Goal: Task Accomplishment & Management: Manage account settings

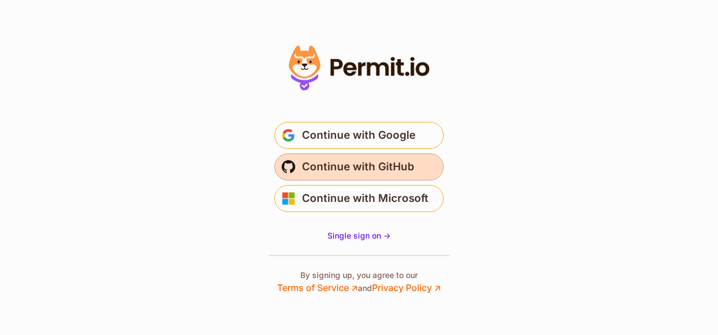
click at [381, 167] on span "Continue with GitHub" at bounding box center [358, 167] width 112 height 18
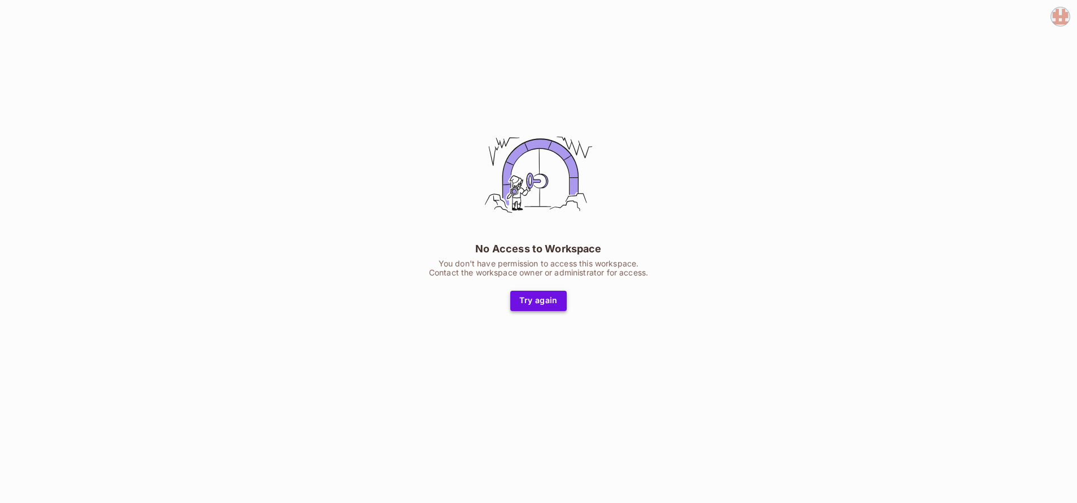
click at [532, 301] on button "Try again" at bounding box center [538, 301] width 56 height 20
click at [1052, 14] on img at bounding box center [1060, 16] width 19 height 19
click at [986, 82] on span "Log out" at bounding box center [999, 77] width 28 height 11
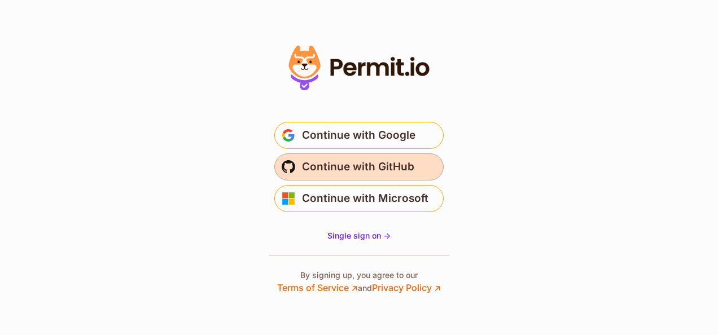
click at [368, 173] on span "Continue with GitHub" at bounding box center [358, 167] width 112 height 18
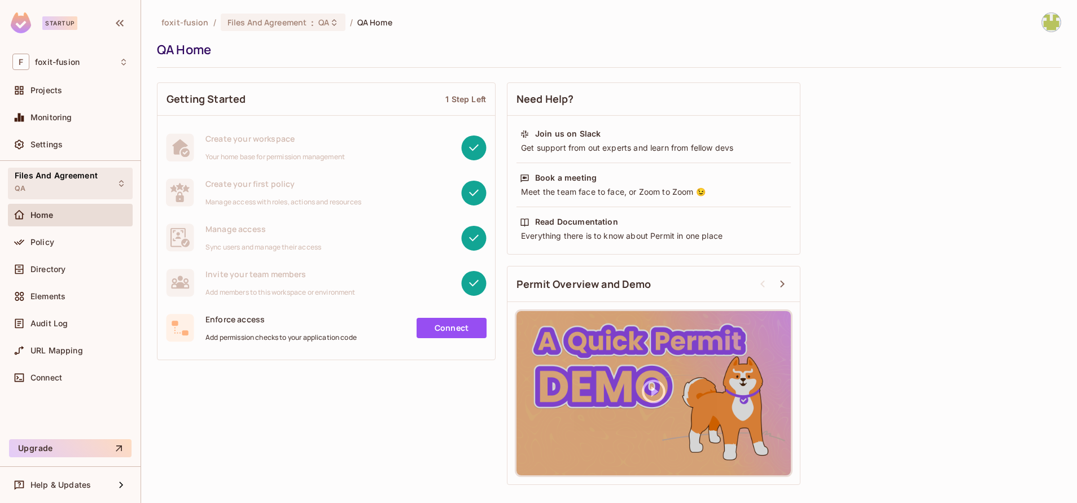
click at [94, 183] on div "Files And Agreement QA" at bounding box center [56, 183] width 83 height 24
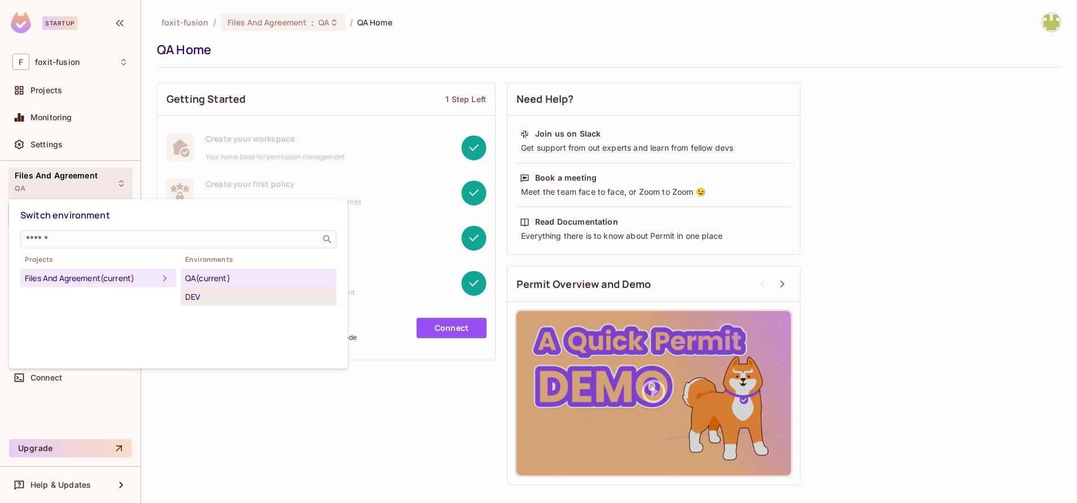
click at [196, 293] on div "DEV" at bounding box center [258, 297] width 147 height 14
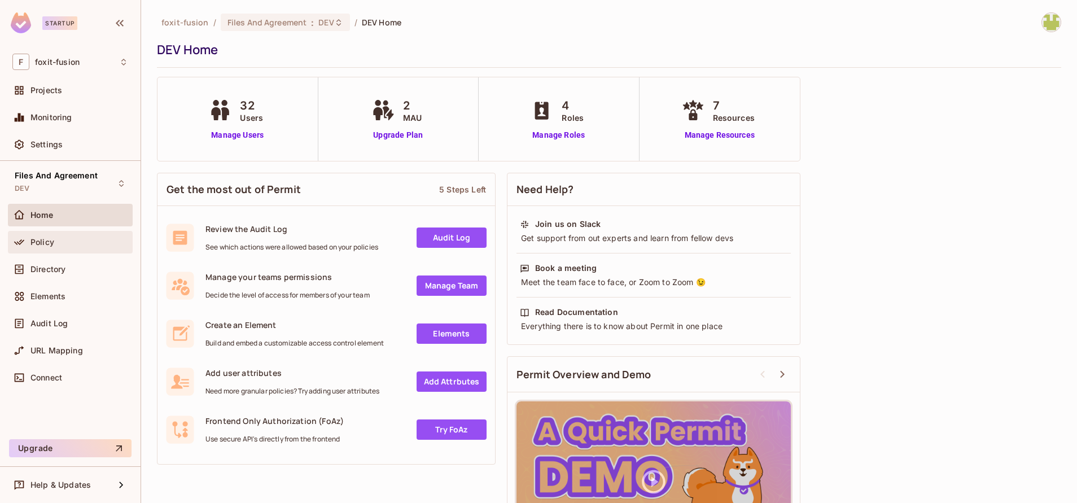
click at [74, 243] on div "Policy" at bounding box center [79, 242] width 98 height 9
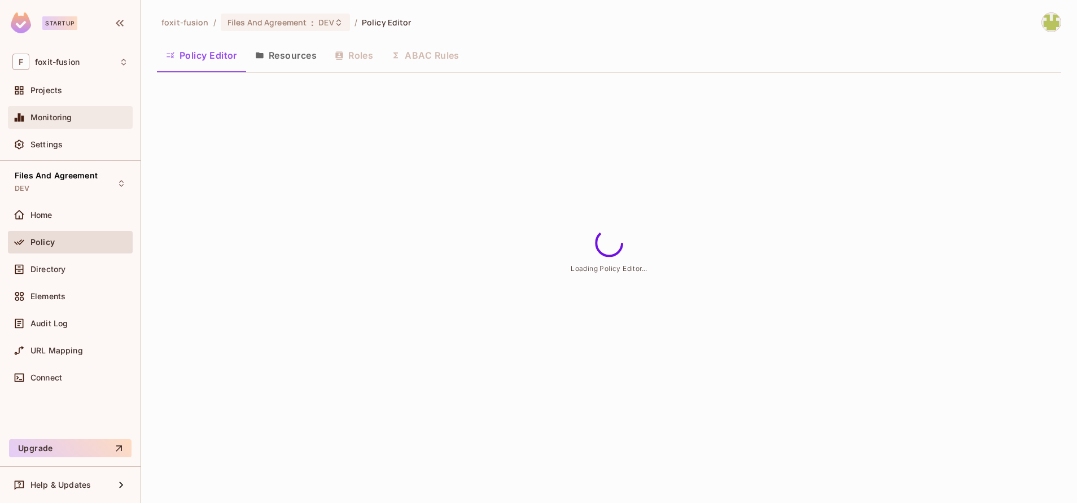
click at [74, 117] on div "Monitoring" at bounding box center [79, 117] width 98 height 9
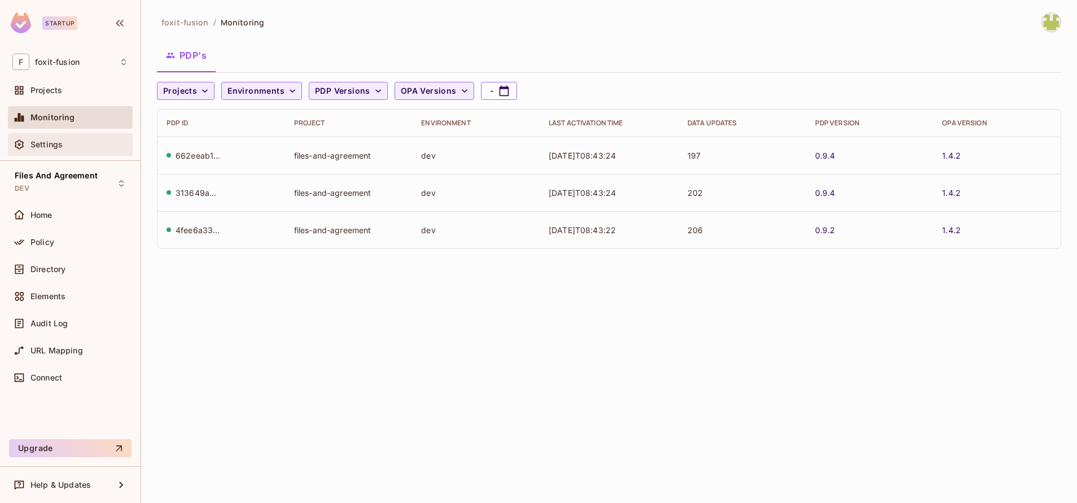
click at [76, 141] on div "Settings" at bounding box center [79, 144] width 98 height 9
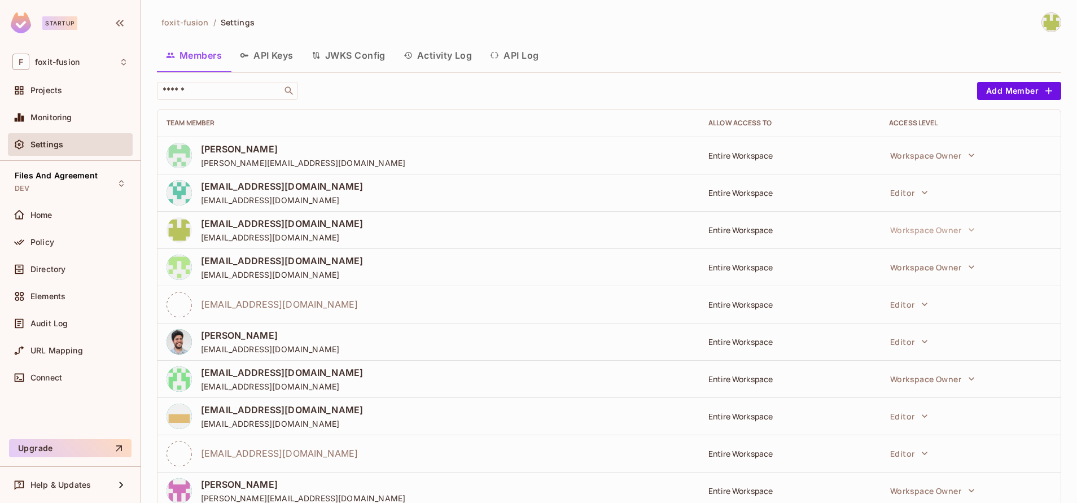
click at [497, 63] on button "API Log" at bounding box center [514, 55] width 67 height 28
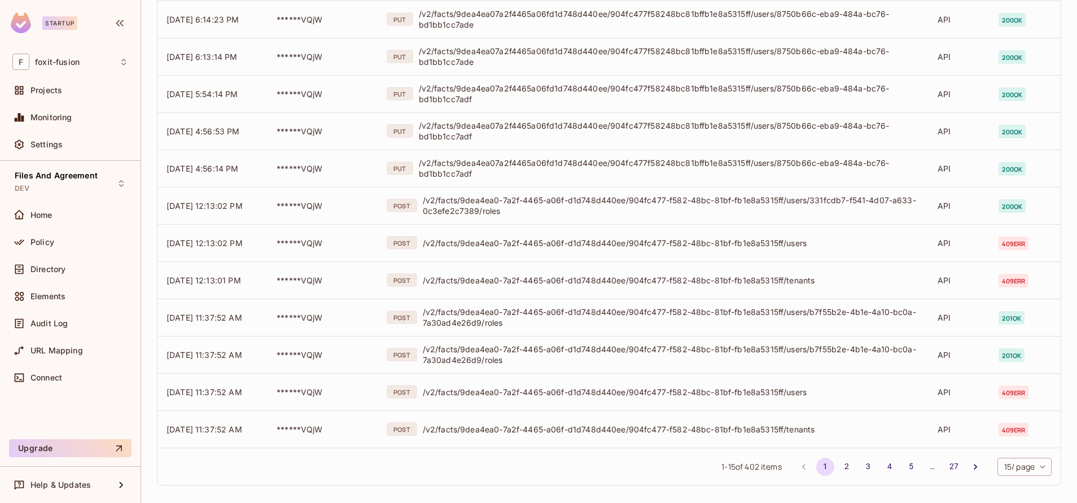
scroll to position [277, 0]
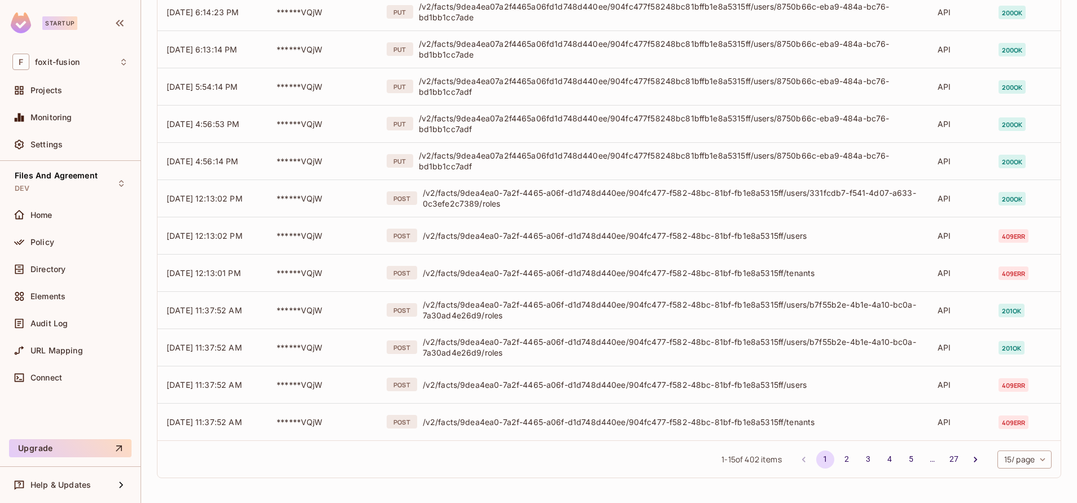
click at [470, 467] on div "1 - 15 of 402 items 1 2 3 4 5 … 27 15 / page ** ​" at bounding box center [608, 458] width 903 height 37
click at [47, 273] on span "Directory" at bounding box center [47, 269] width 35 height 9
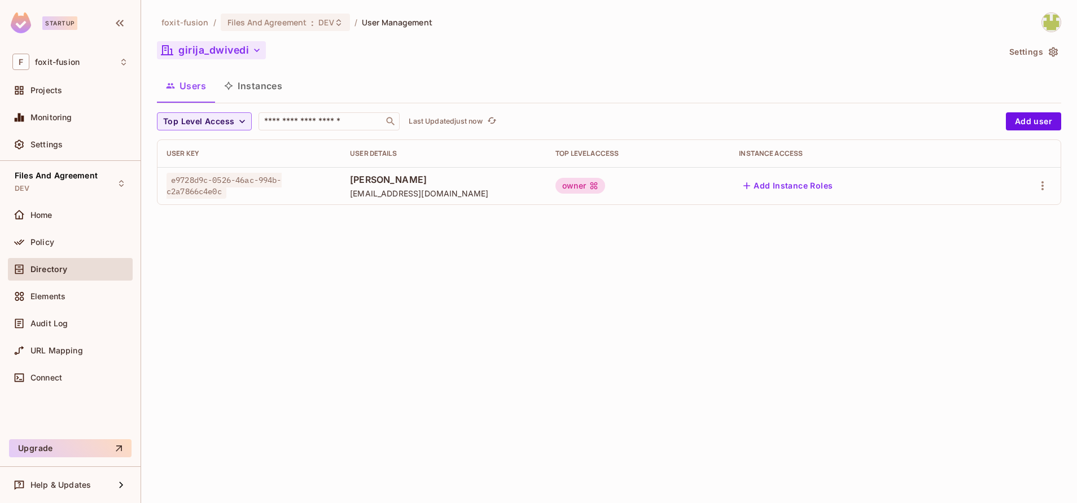
click at [244, 51] on button "girija_dwivedi" at bounding box center [211, 50] width 109 height 18
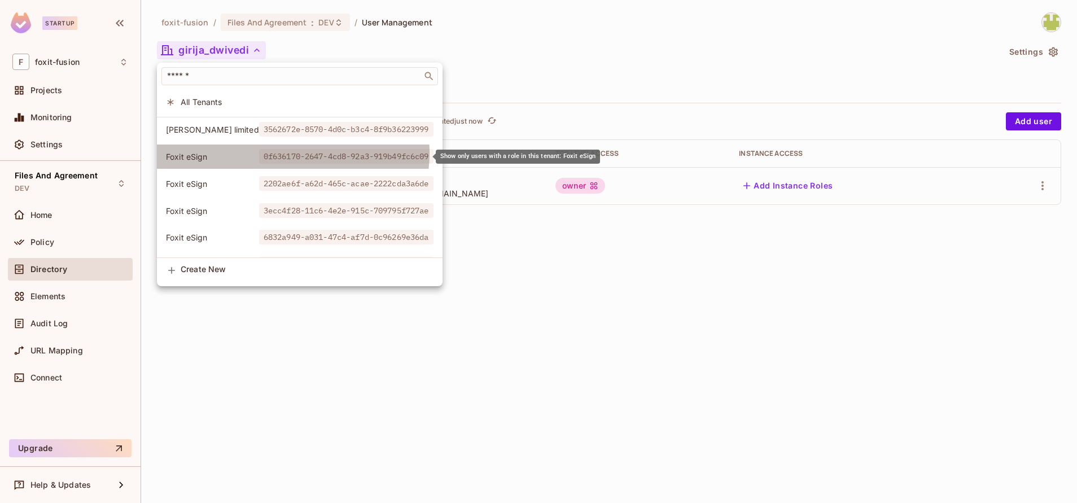
click at [284, 153] on span "0f636170-2647-4cd8-92a3-919b49fc6c09" at bounding box center [346, 156] width 174 height 15
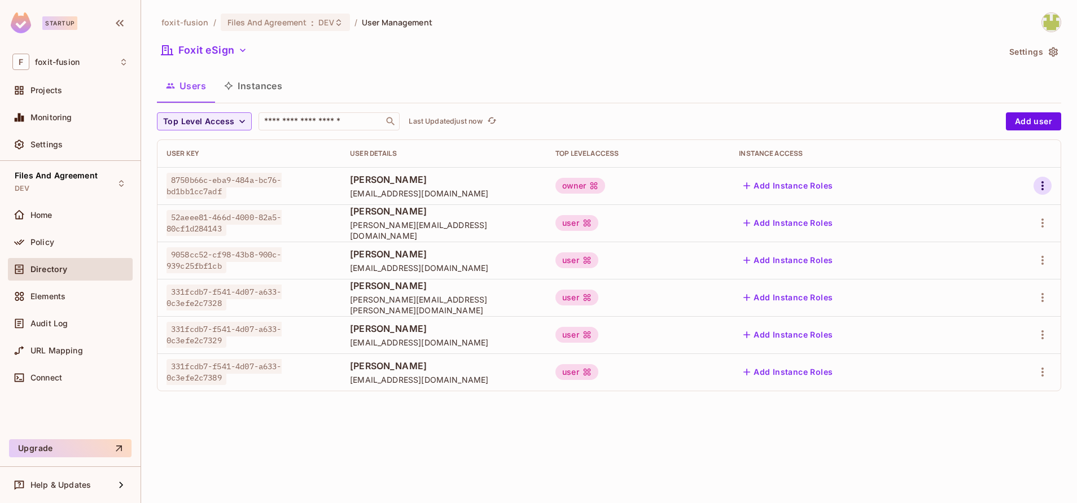
click at [1039, 192] on icon "button" at bounding box center [1042, 186] width 14 height 14
click at [999, 217] on li "Edit" at bounding box center [994, 211] width 100 height 25
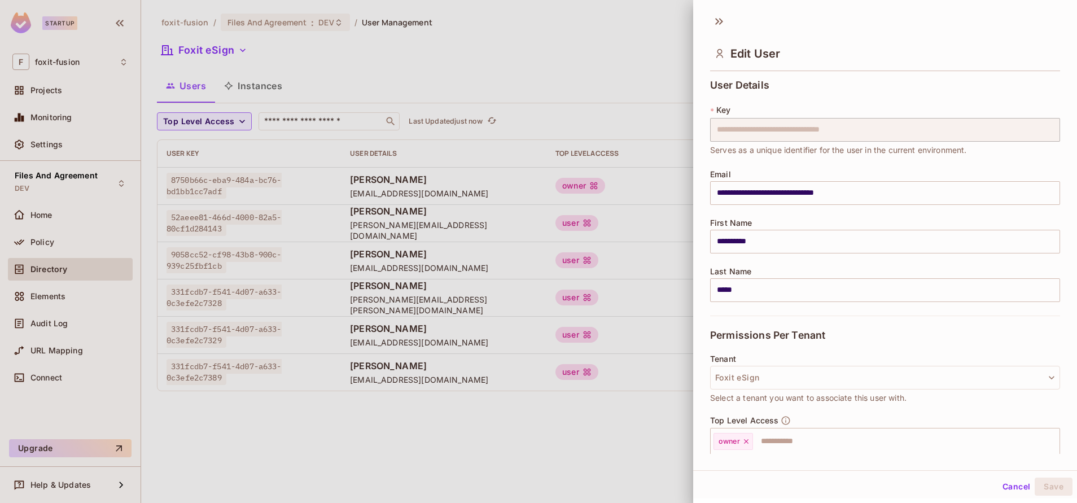
scroll to position [107, 0]
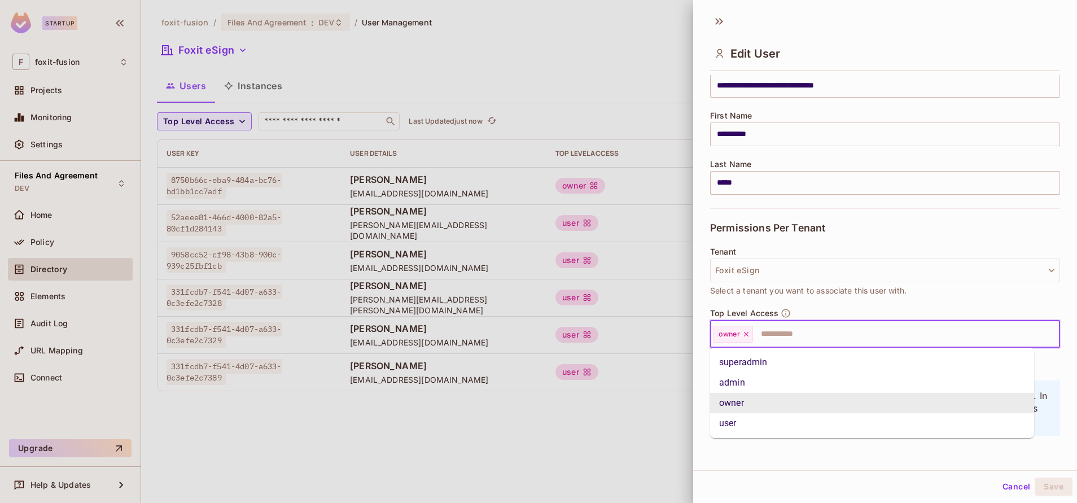
click at [797, 330] on input "text" at bounding box center [896, 334] width 284 height 23
click at [765, 416] on li "user" at bounding box center [872, 423] width 324 height 20
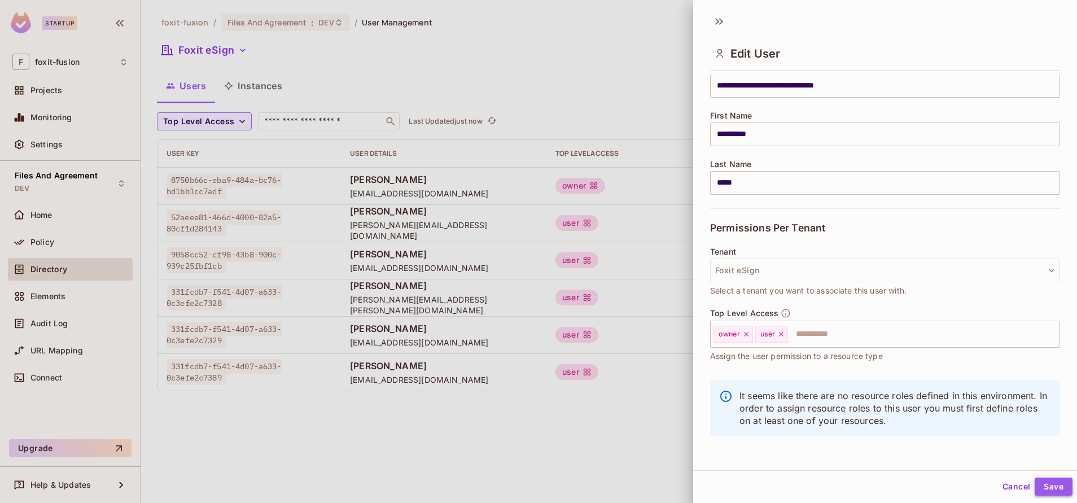
click at [1037, 486] on button "Save" at bounding box center [1053, 486] width 38 height 18
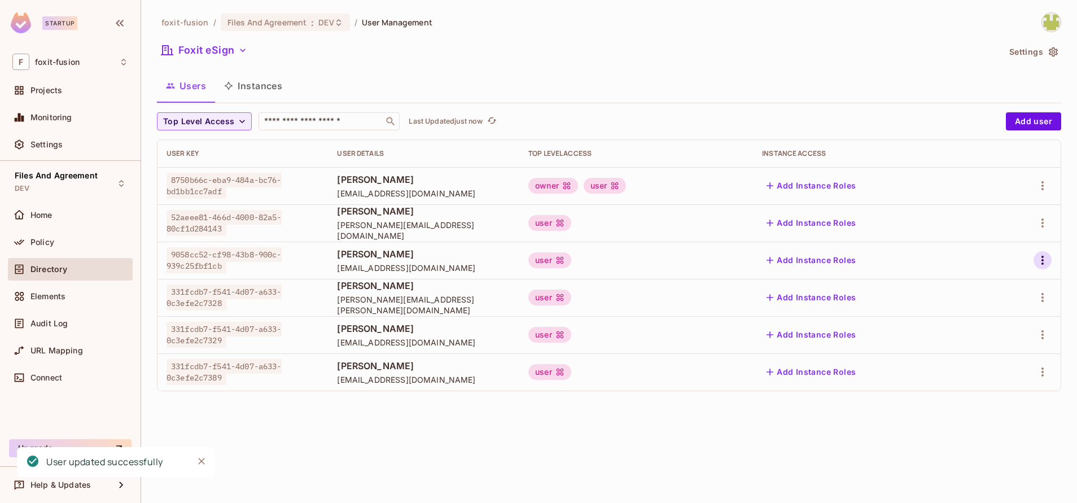
click at [1039, 255] on icon "button" at bounding box center [1042, 260] width 14 height 14
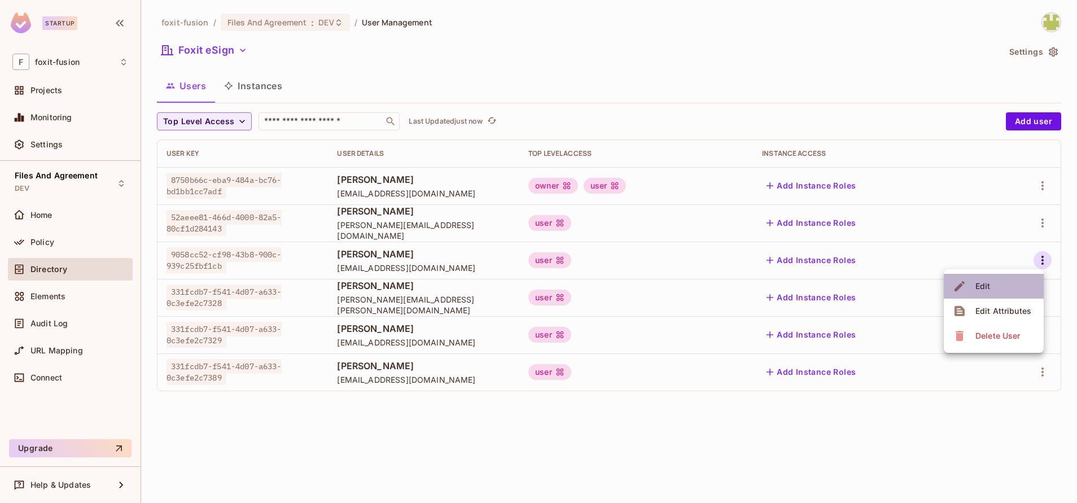
click at [1015, 286] on li "Edit" at bounding box center [994, 286] width 100 height 25
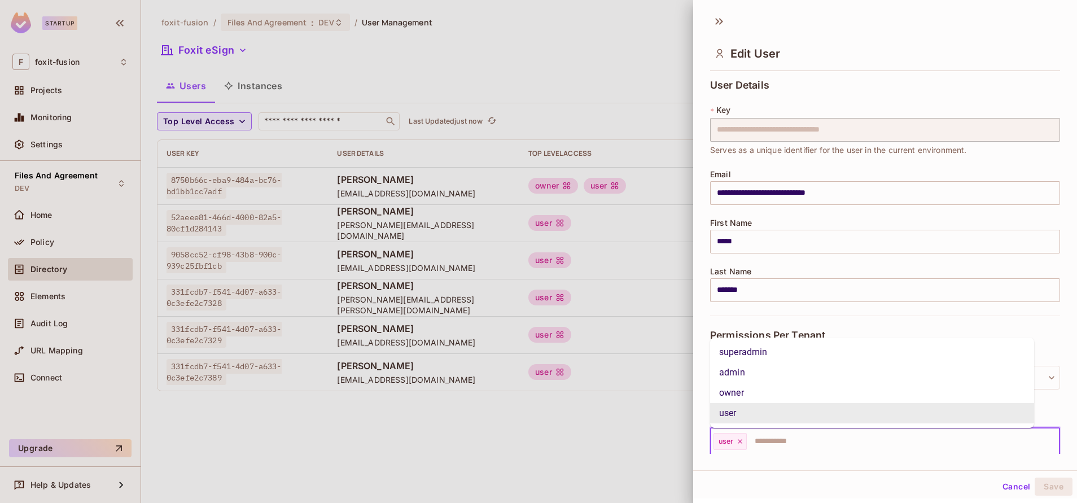
click at [795, 449] on input "text" at bounding box center [893, 441] width 290 height 23
click at [798, 391] on li "owner" at bounding box center [872, 393] width 324 height 20
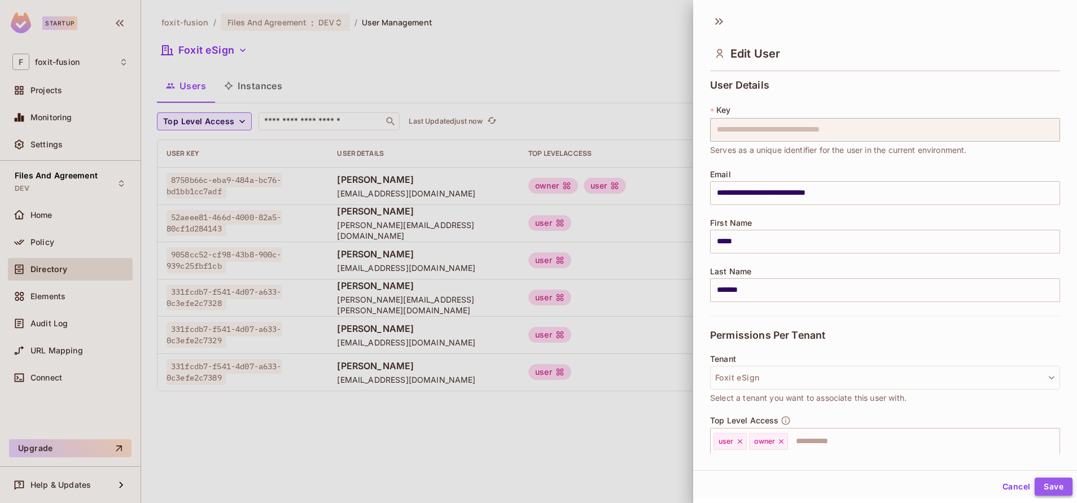
click at [1052, 494] on button "Save" at bounding box center [1053, 486] width 38 height 18
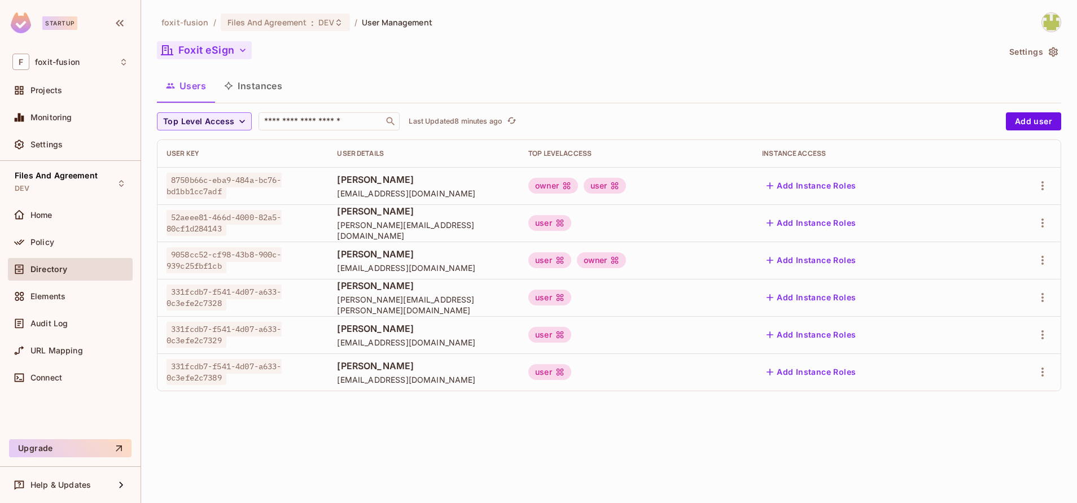
click at [234, 50] on button "Foxit eSign" at bounding box center [204, 50] width 95 height 18
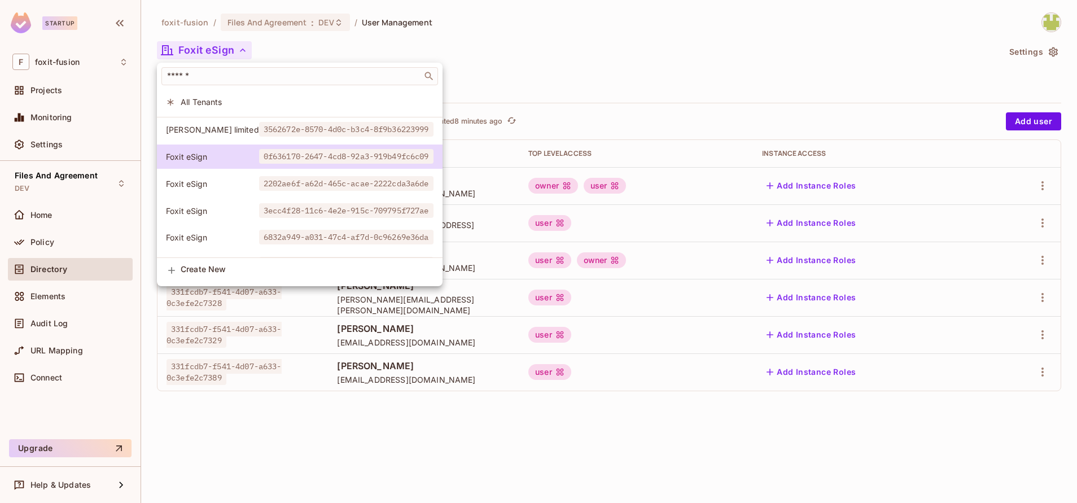
click at [498, 106] on div at bounding box center [538, 251] width 1077 height 503
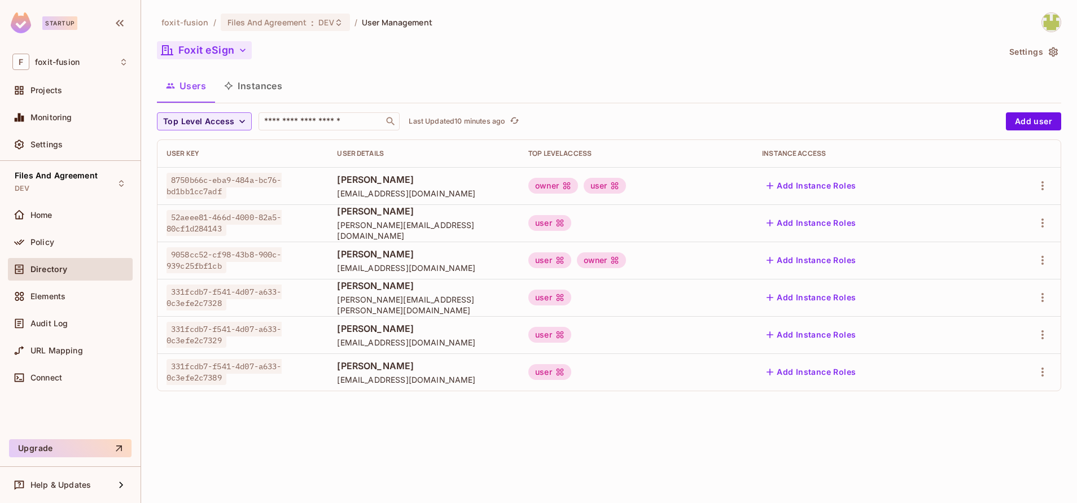
click at [210, 56] on button "Foxit eSign" at bounding box center [204, 50] width 95 height 18
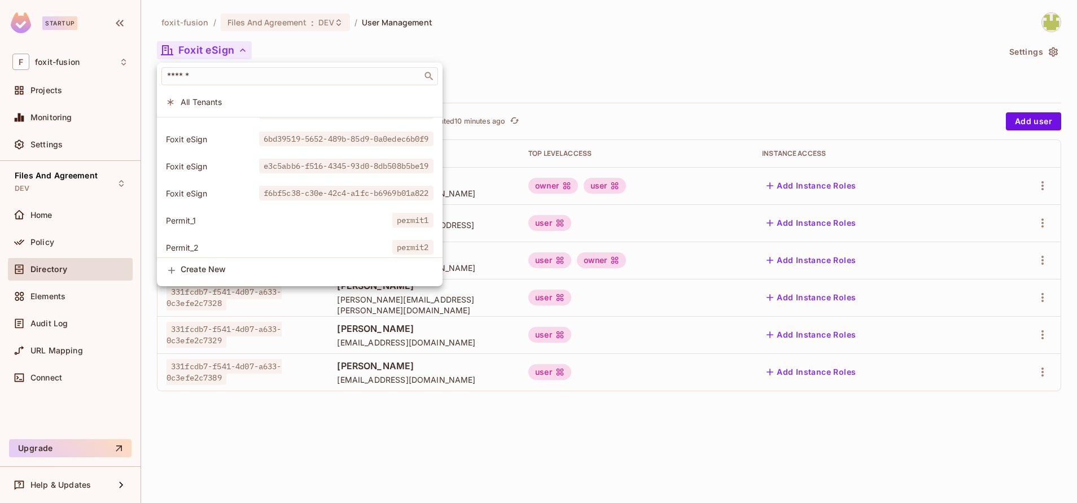
scroll to position [387, 0]
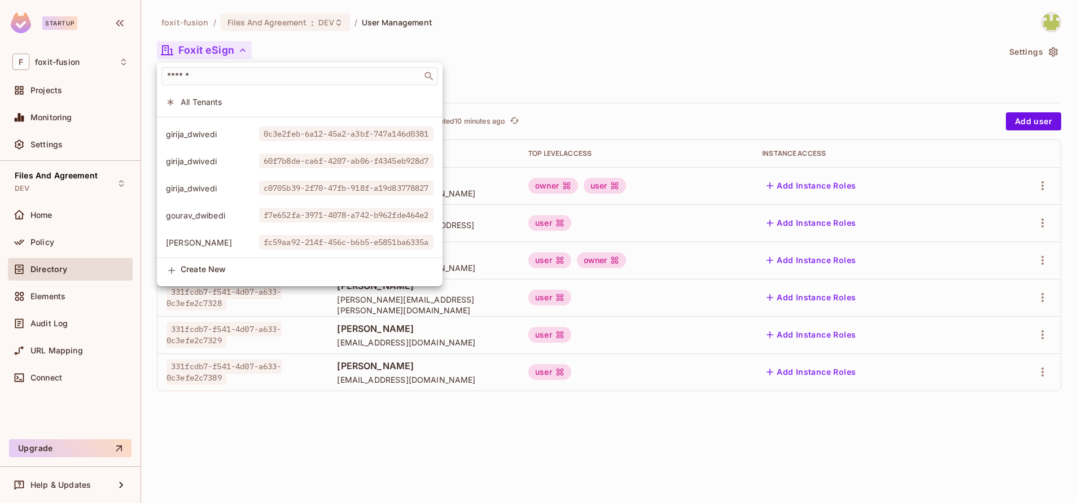
click at [1056, 51] on div at bounding box center [538, 251] width 1077 height 503
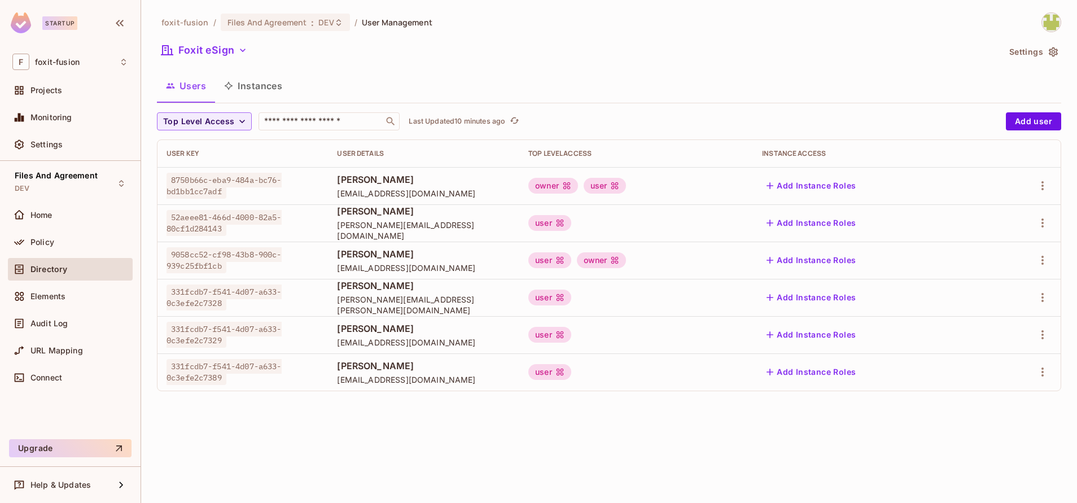
click at [1056, 51] on icon "button" at bounding box center [1052, 52] width 9 height 10
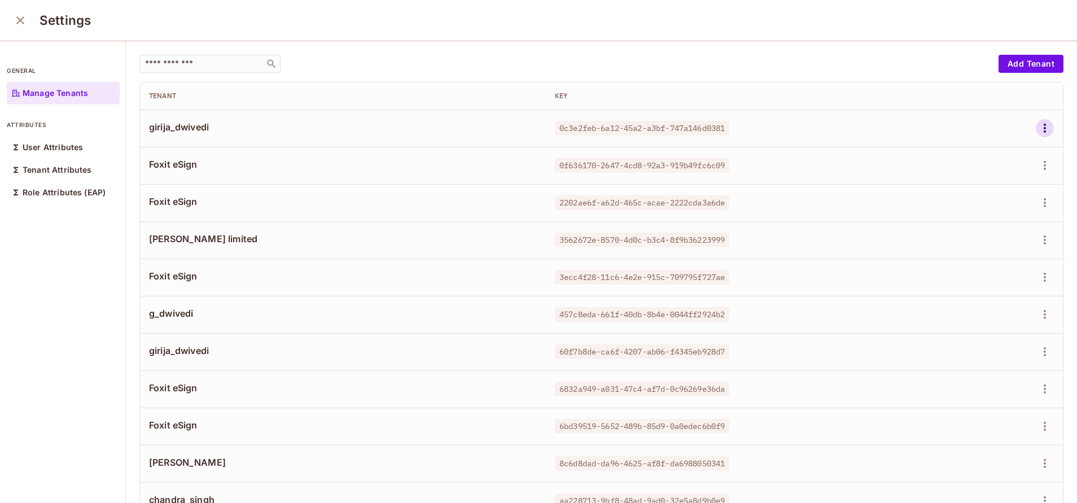
click at [1038, 131] on icon "button" at bounding box center [1045, 128] width 14 height 14
click at [967, 211] on span "Delete Tenant" at bounding box center [978, 204] width 60 height 18
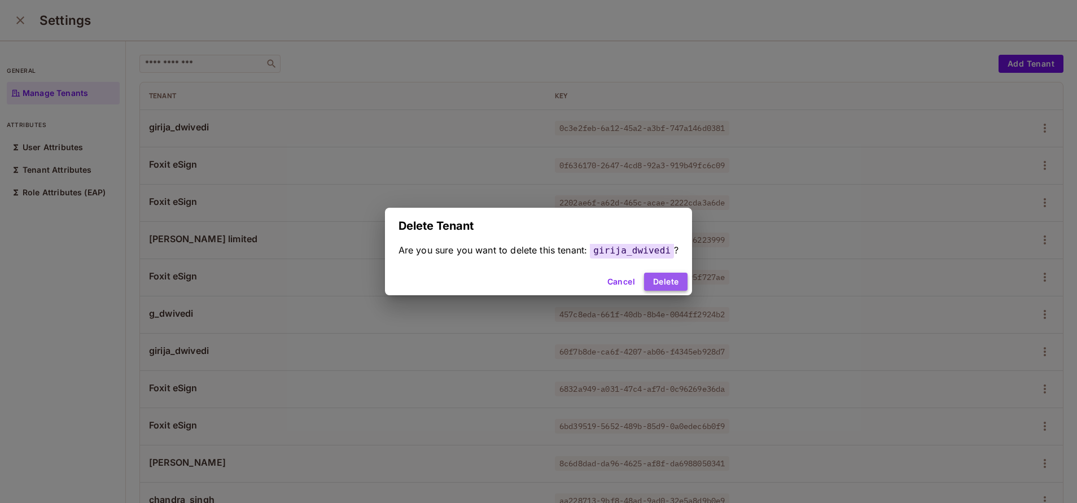
click at [650, 283] on button "Delete" at bounding box center [665, 282] width 43 height 18
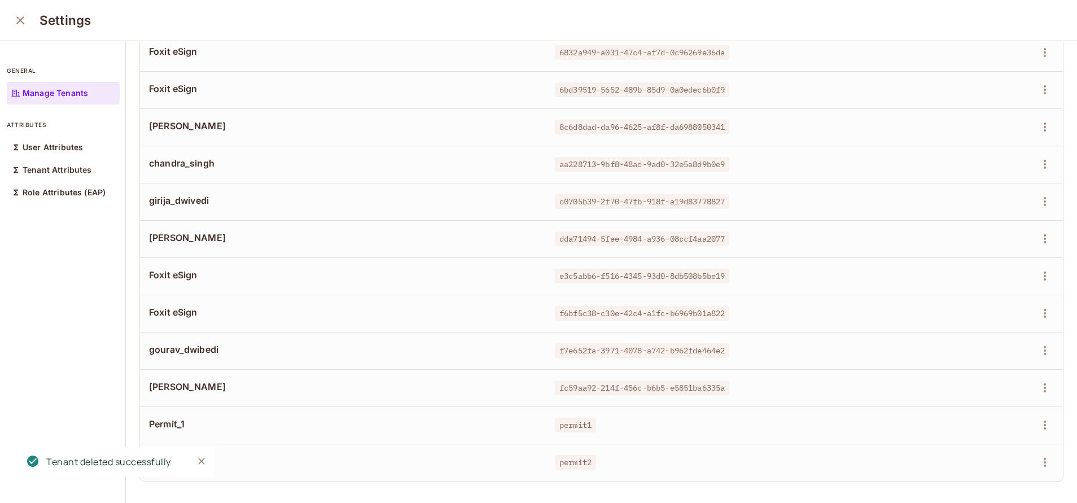
scroll to position [1, 0]
click at [1043, 419] on icon "button" at bounding box center [1044, 423] width 2 height 9
click at [960, 477] on div "Delete Tenant" at bounding box center [977, 476] width 53 height 11
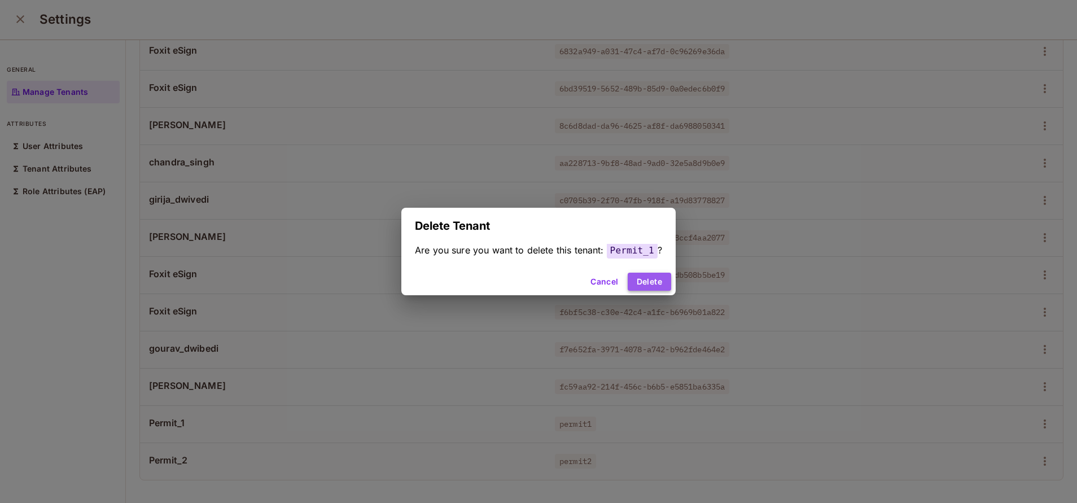
click at [647, 278] on button "Delete" at bounding box center [648, 282] width 43 height 18
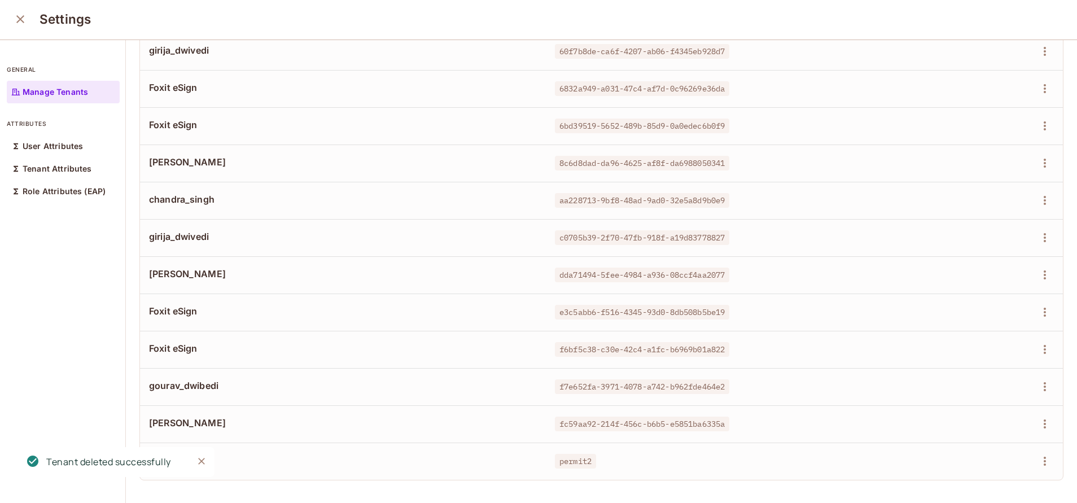
scroll to position [275, 0]
click at [1018, 462] on td at bounding box center [985, 460] width 155 height 37
click at [1019, 458] on td at bounding box center [985, 460] width 155 height 37
click at [1038, 454] on icon "button" at bounding box center [1045, 461] width 14 height 14
click at [954, 485] on span "Delete Tenant" at bounding box center [978, 477] width 60 height 18
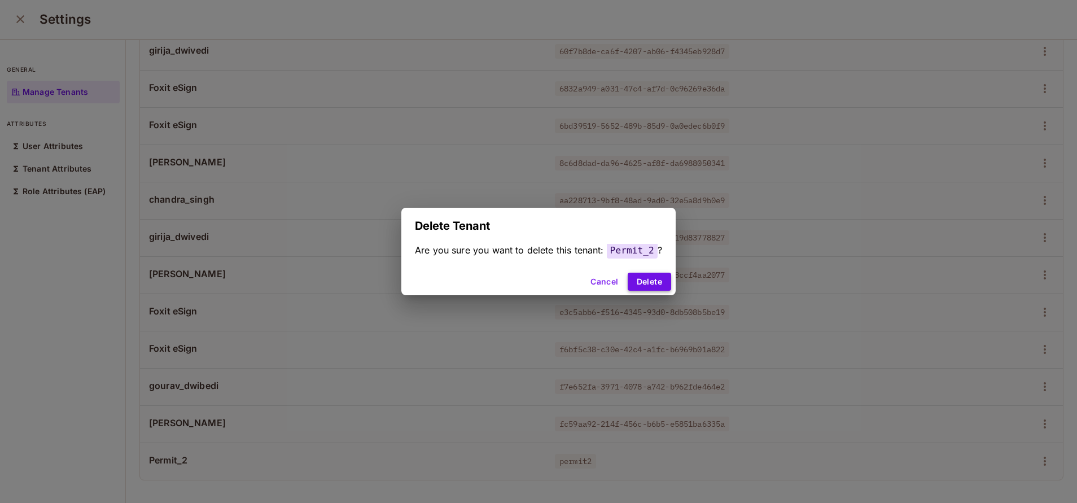
click at [658, 275] on button "Delete" at bounding box center [648, 282] width 43 height 18
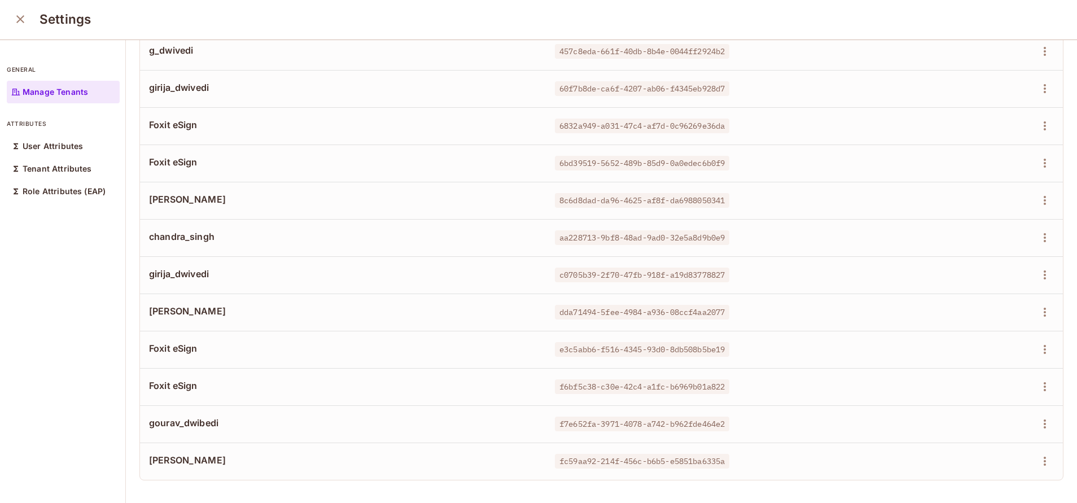
scroll to position [0, 0]
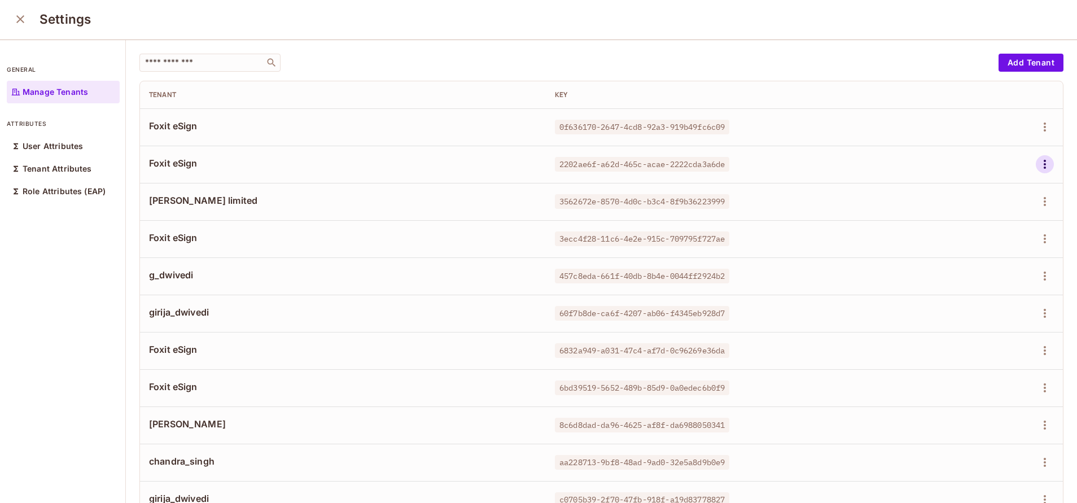
click at [1038, 170] on icon "button" at bounding box center [1045, 164] width 14 height 14
click at [950, 243] on span "Delete Tenant" at bounding box center [978, 240] width 60 height 18
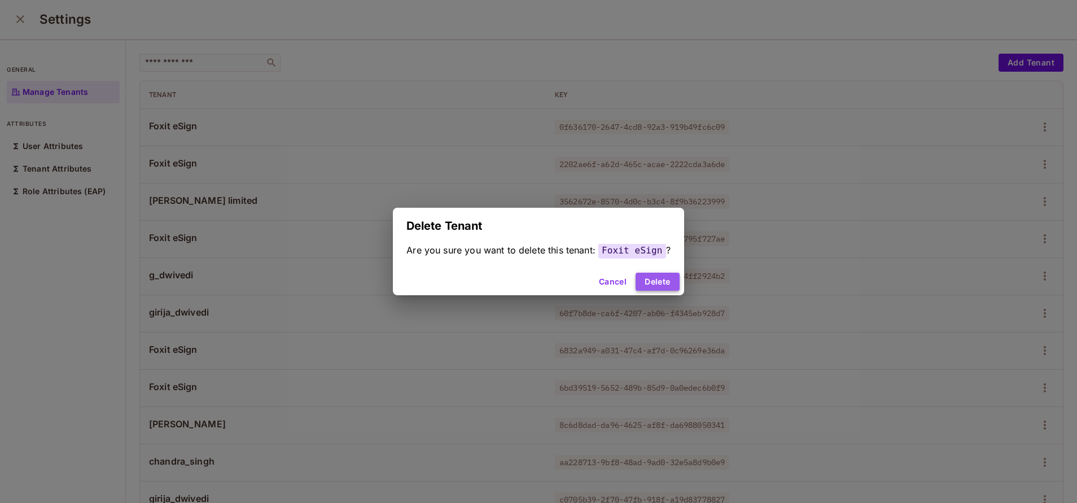
click at [637, 284] on button "Delete" at bounding box center [656, 282] width 43 height 18
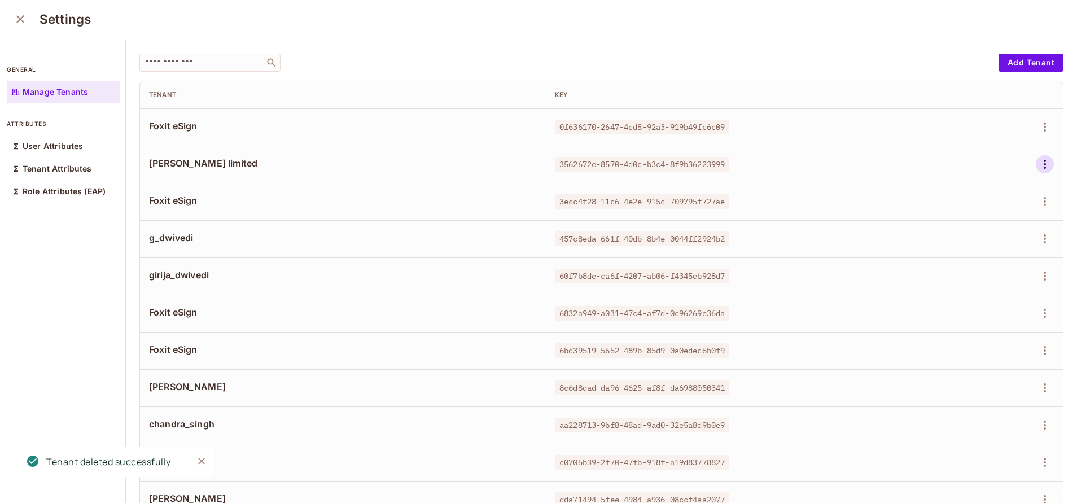
click at [1043, 168] on icon "button" at bounding box center [1044, 164] width 2 height 9
click at [955, 234] on span "Delete Tenant" at bounding box center [978, 240] width 60 height 18
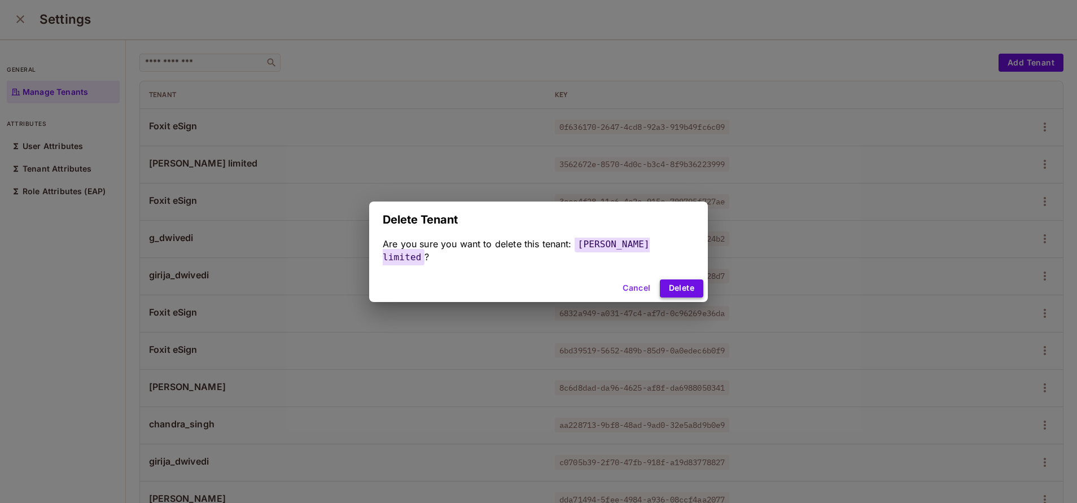
click at [679, 286] on button "Delete" at bounding box center [681, 288] width 43 height 18
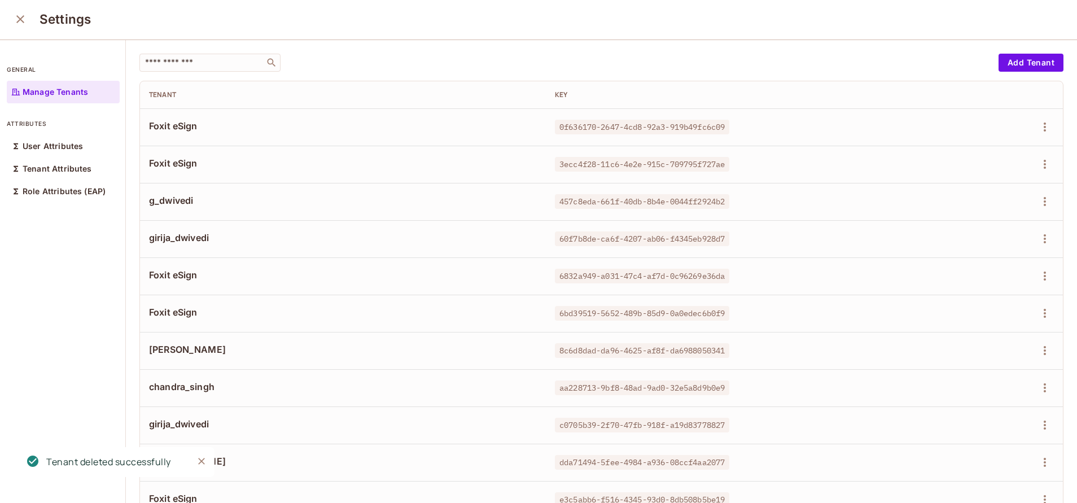
click at [1028, 205] on td at bounding box center [985, 201] width 155 height 37
click at [1038, 204] on icon "button" at bounding box center [1045, 202] width 14 height 14
click at [959, 270] on span "Delete Tenant" at bounding box center [978, 277] width 60 height 18
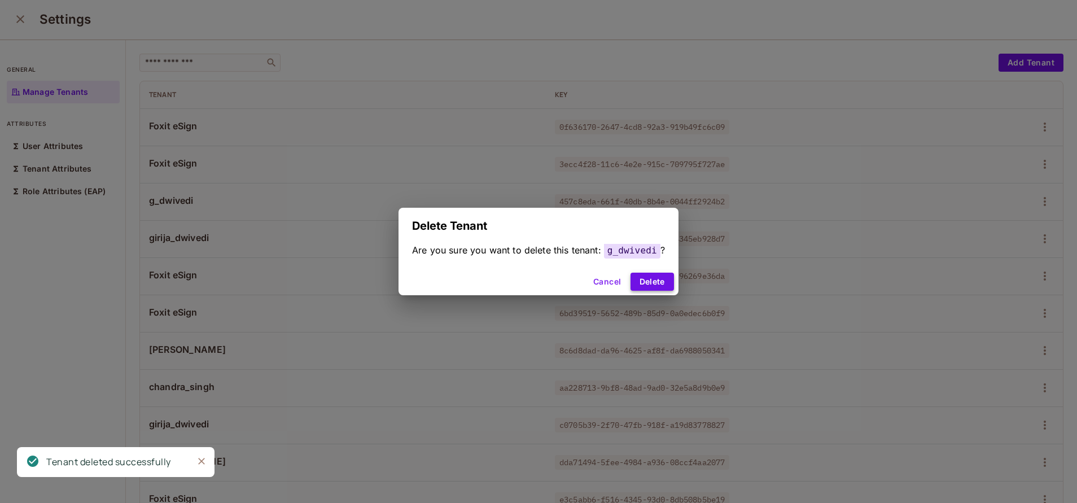
click at [653, 282] on button "Delete" at bounding box center [651, 282] width 43 height 18
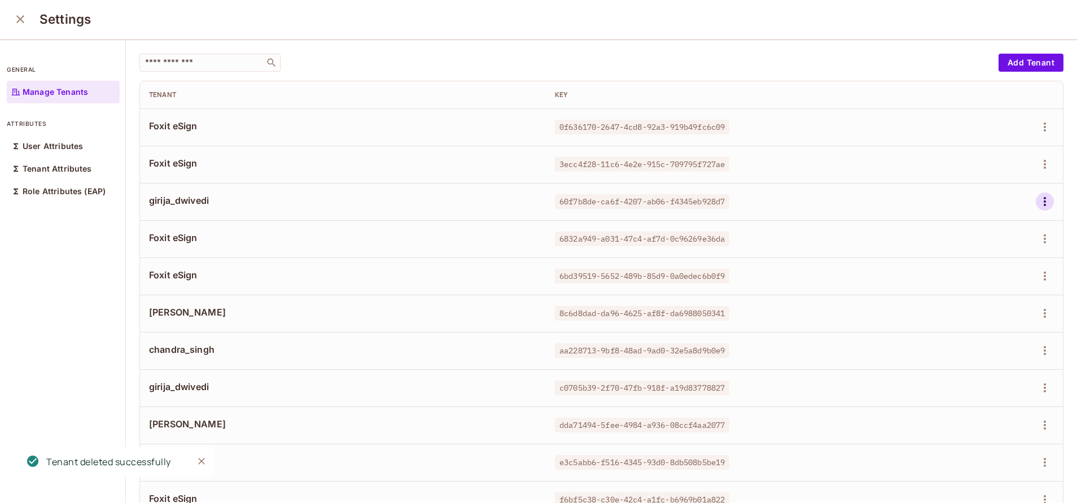
click at [1038, 205] on icon "button" at bounding box center [1045, 202] width 14 height 14
click at [936, 274] on icon at bounding box center [936, 277] width 8 height 10
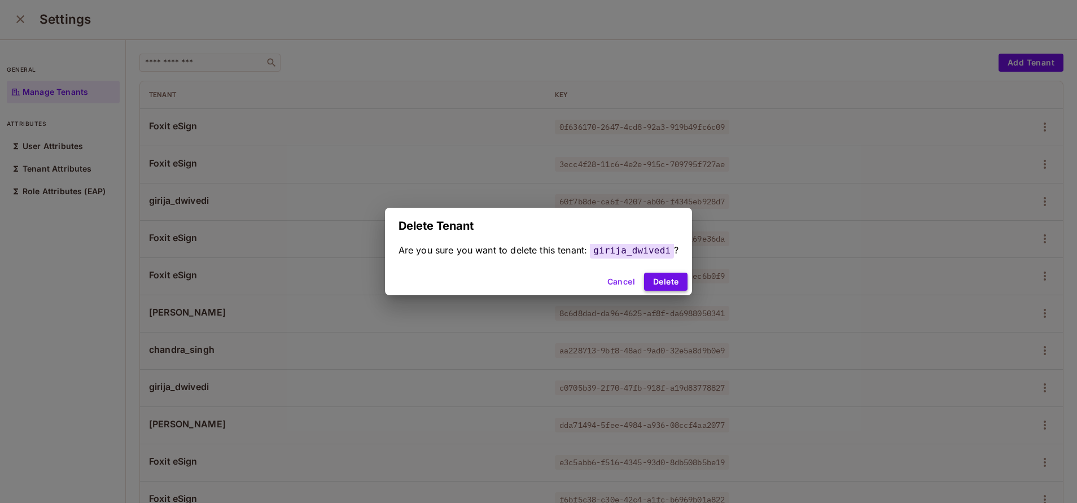
click at [668, 273] on button "Delete" at bounding box center [665, 282] width 43 height 18
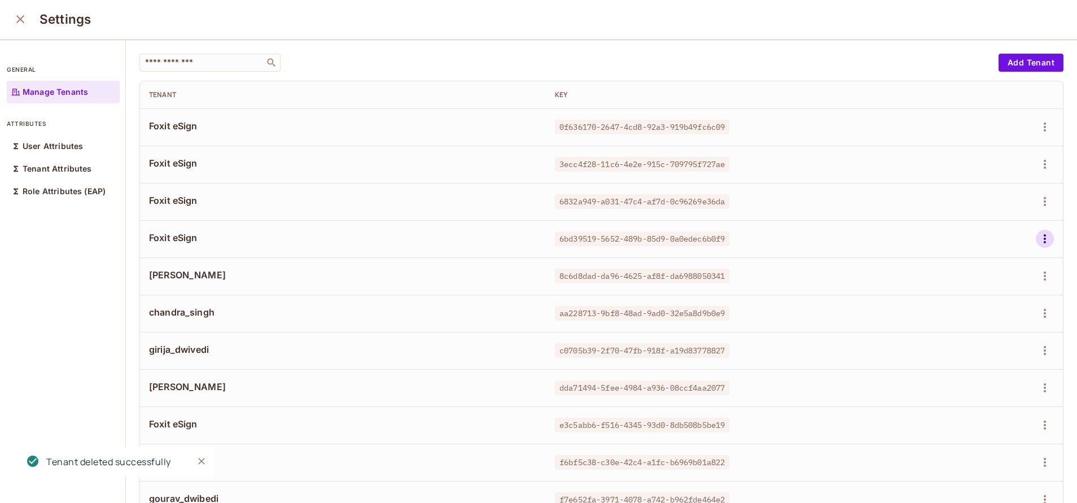
click at [1038, 242] on icon "button" at bounding box center [1045, 239] width 14 height 14
click at [973, 306] on span "Delete Tenant" at bounding box center [978, 314] width 60 height 18
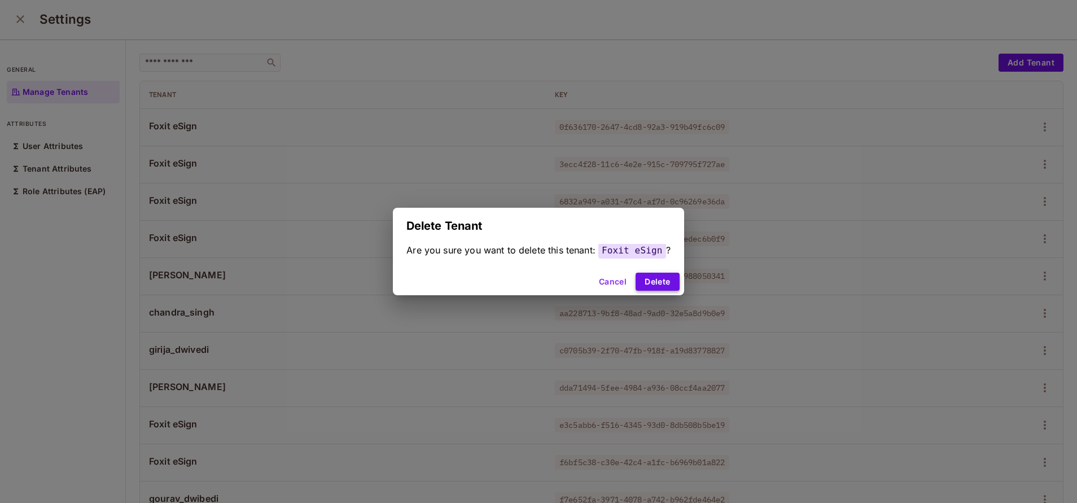
click at [652, 275] on button "Delete" at bounding box center [656, 282] width 43 height 18
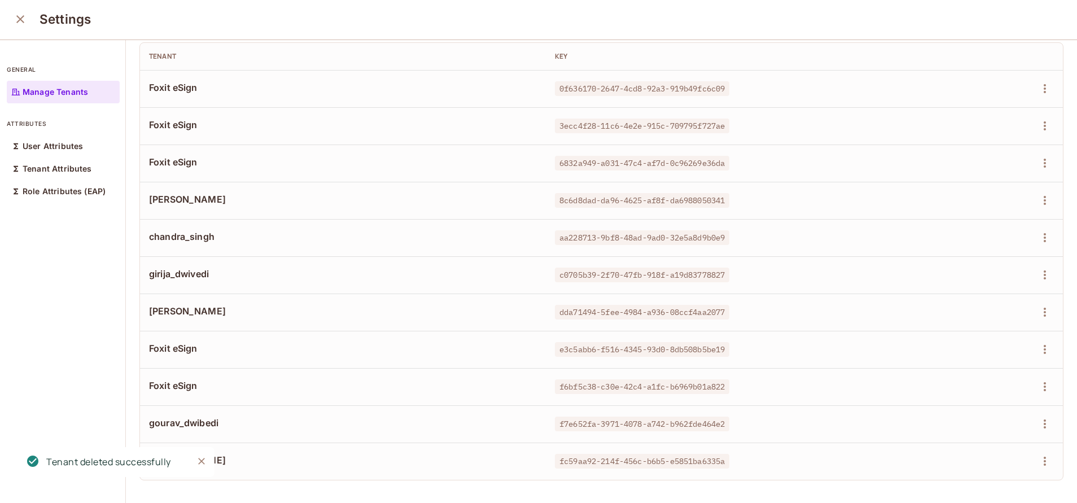
scroll to position [46, 0]
click at [1038, 270] on icon "button" at bounding box center [1045, 275] width 14 height 14
click at [942, 343] on div "Delete Tenant" at bounding box center [968, 343] width 79 height 18
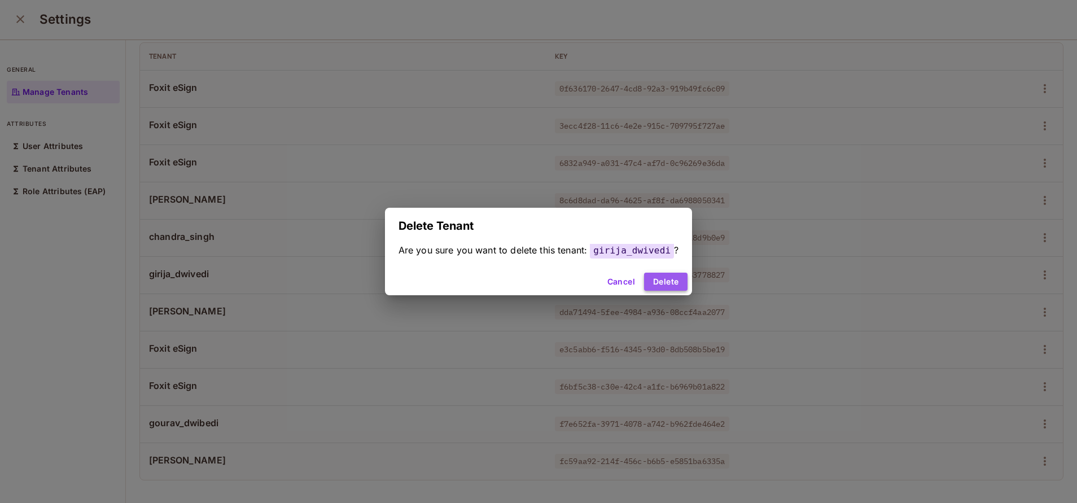
click at [674, 288] on button "Delete" at bounding box center [665, 282] width 43 height 18
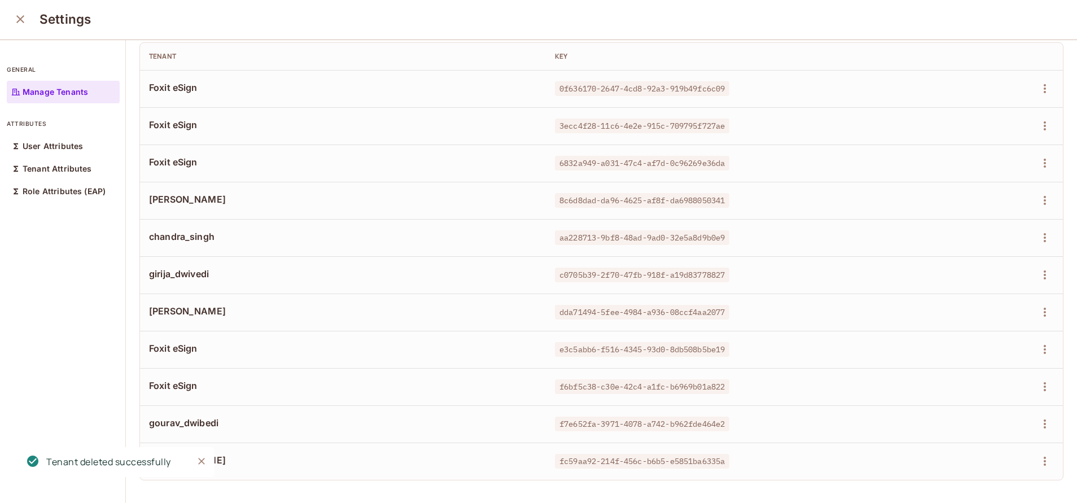
scroll to position [14, 0]
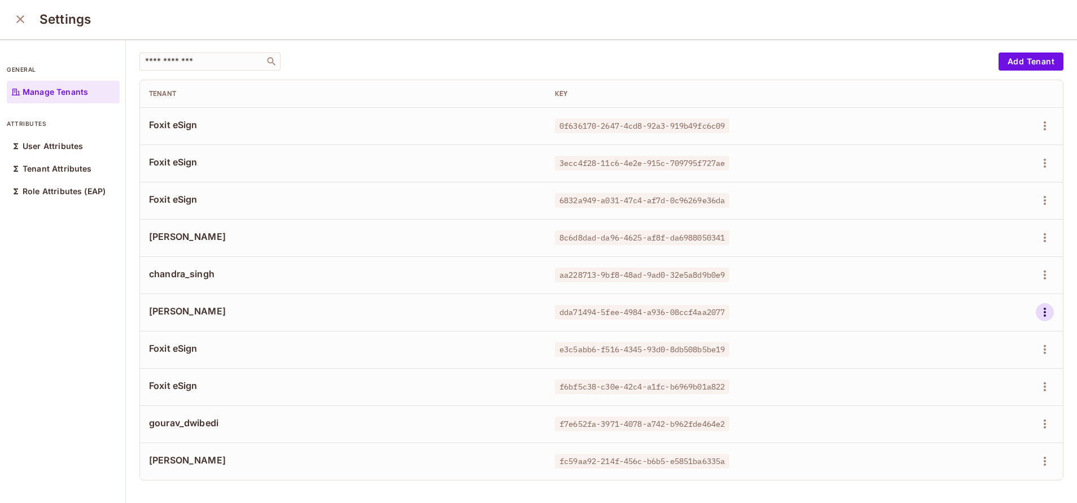
click at [1038, 305] on icon "button" at bounding box center [1045, 312] width 14 height 14
click at [952, 325] on div "Edit" at bounding box center [958, 324] width 15 height 11
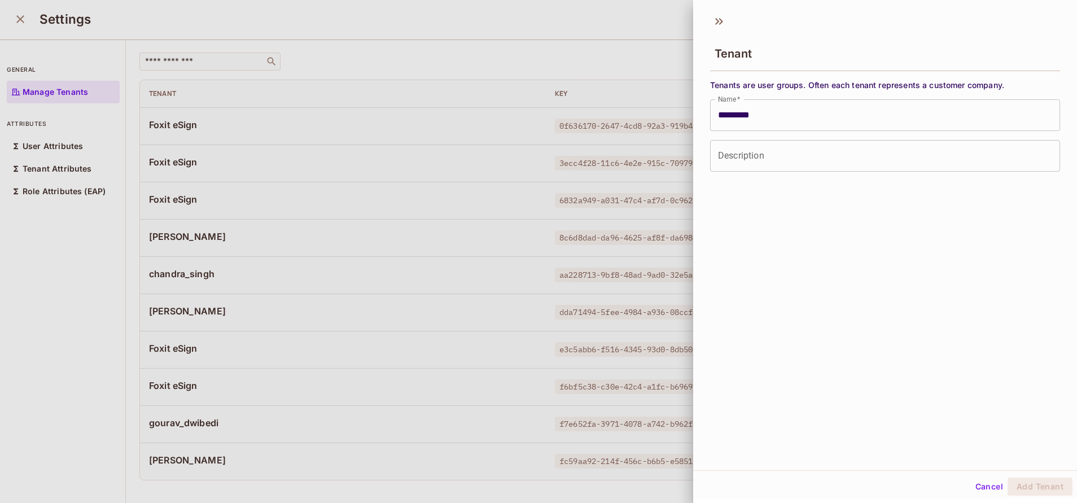
click at [730, 117] on input "*********" at bounding box center [885, 115] width 350 height 32
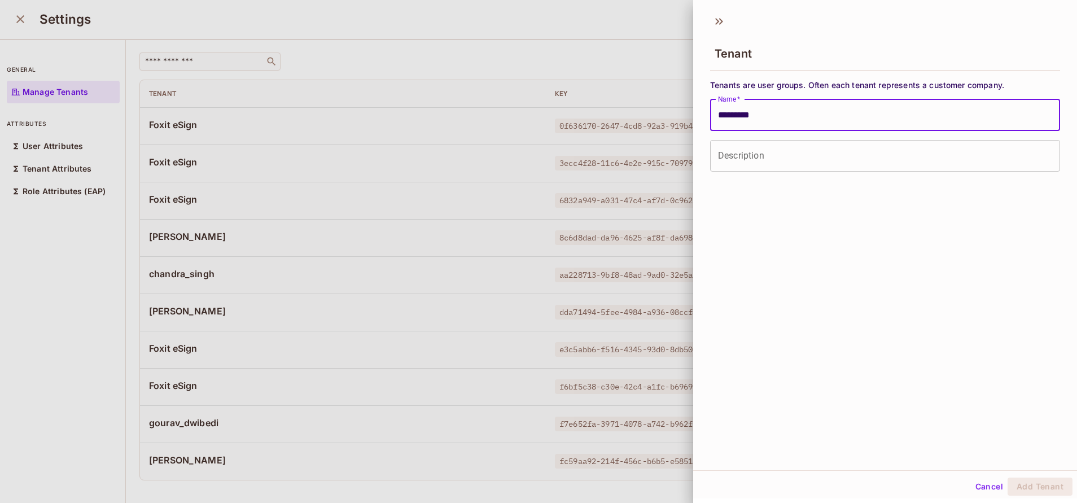
paste input "**"
click at [1011, 490] on button "Add Tenant" at bounding box center [1039, 486] width 65 height 18
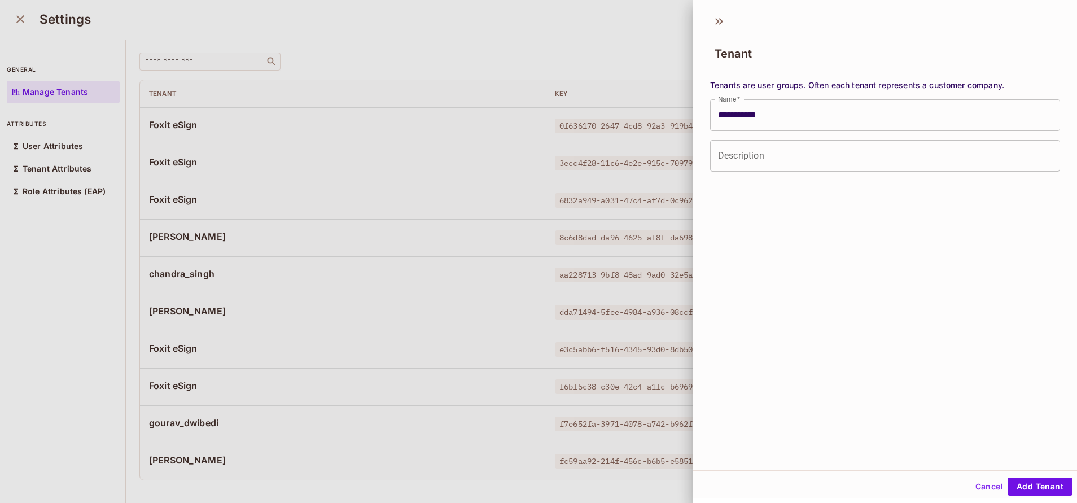
type input "*********"
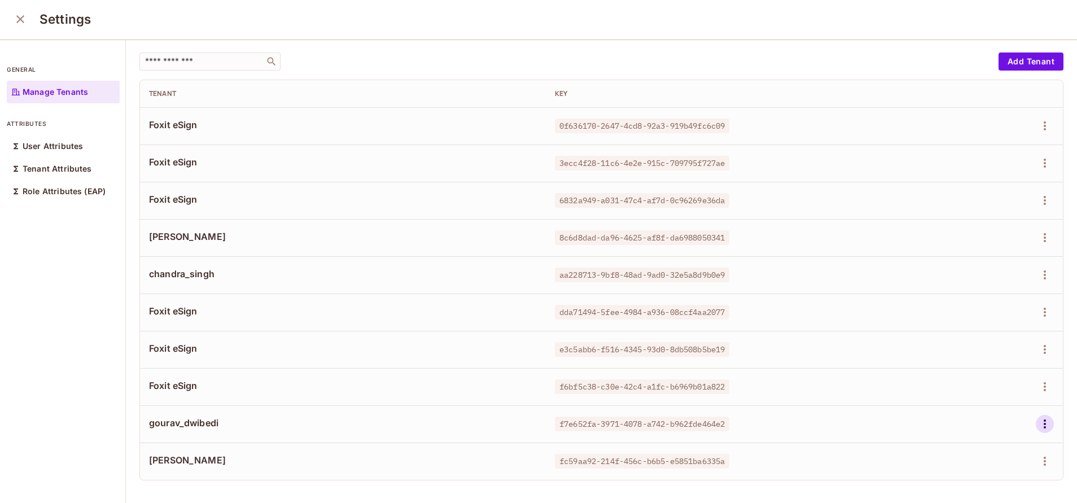
click at [1038, 417] on icon "button" at bounding box center [1045, 424] width 14 height 14
click at [942, 479] on div "Delete Tenant" at bounding box center [968, 477] width 79 height 18
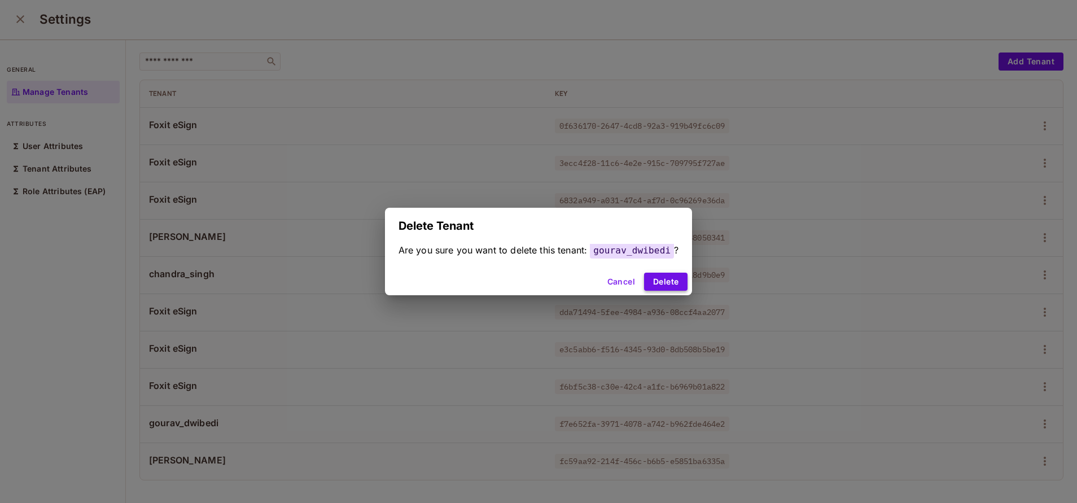
click at [662, 284] on button "Delete" at bounding box center [665, 282] width 43 height 18
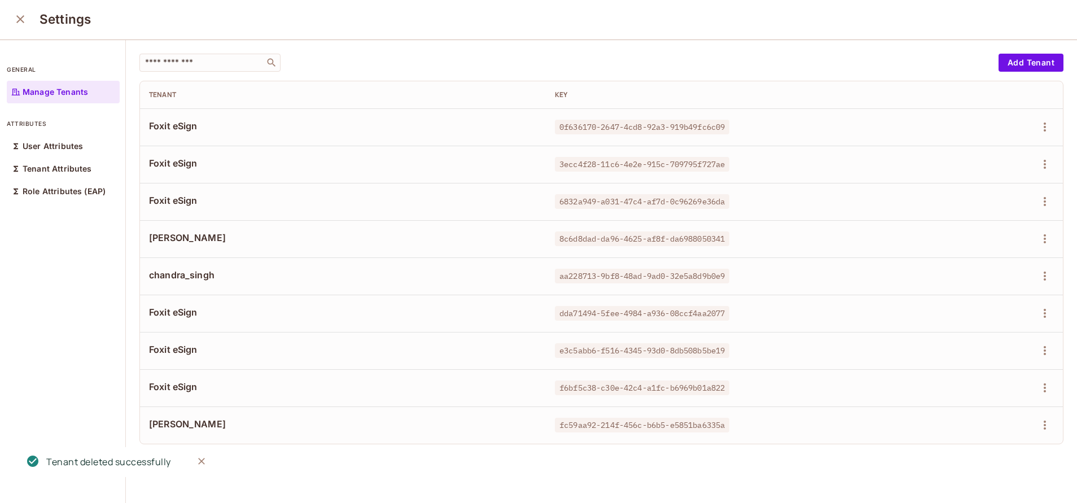
scroll to position [0, 0]
click at [1038, 203] on icon "button" at bounding box center [1045, 202] width 14 height 14
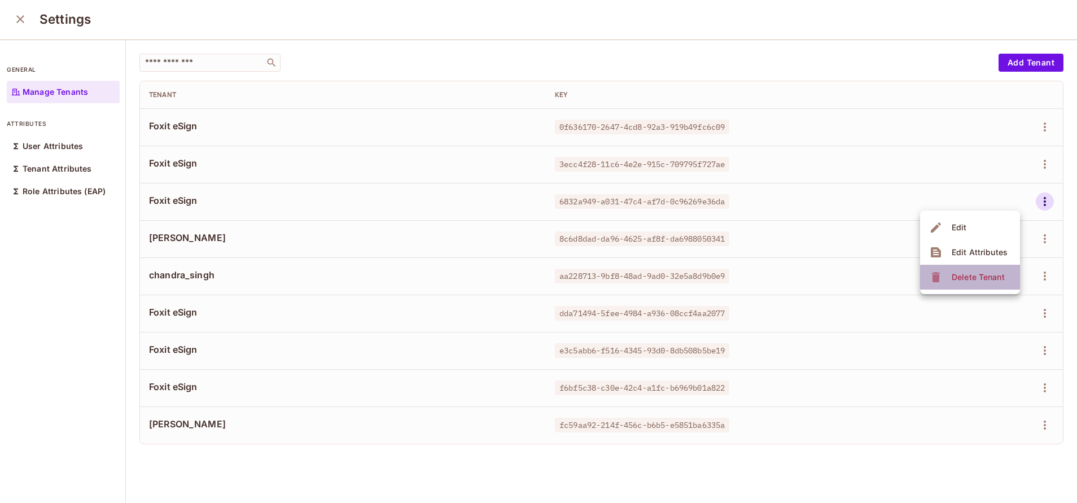
click at [949, 273] on span "Delete Tenant" at bounding box center [978, 277] width 60 height 18
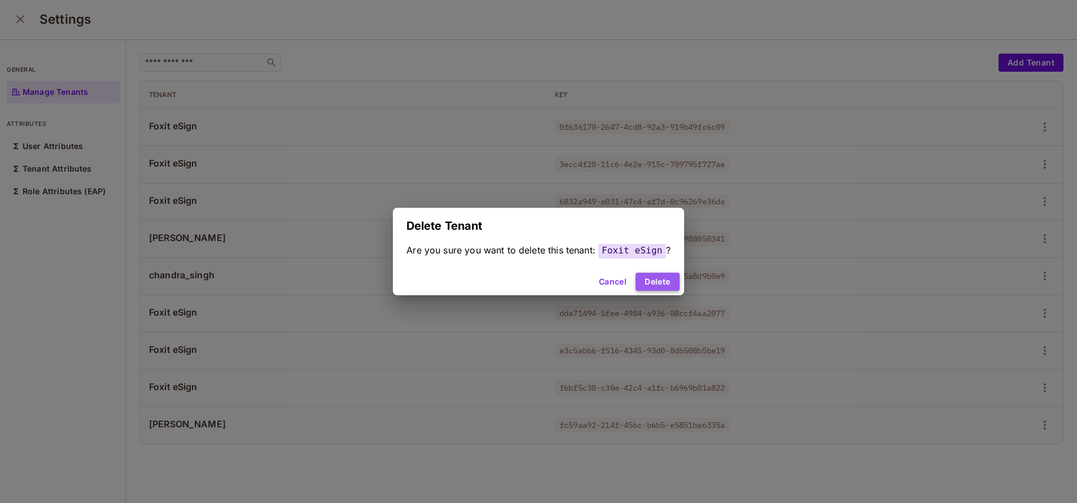
click at [666, 282] on button "Delete" at bounding box center [656, 282] width 43 height 18
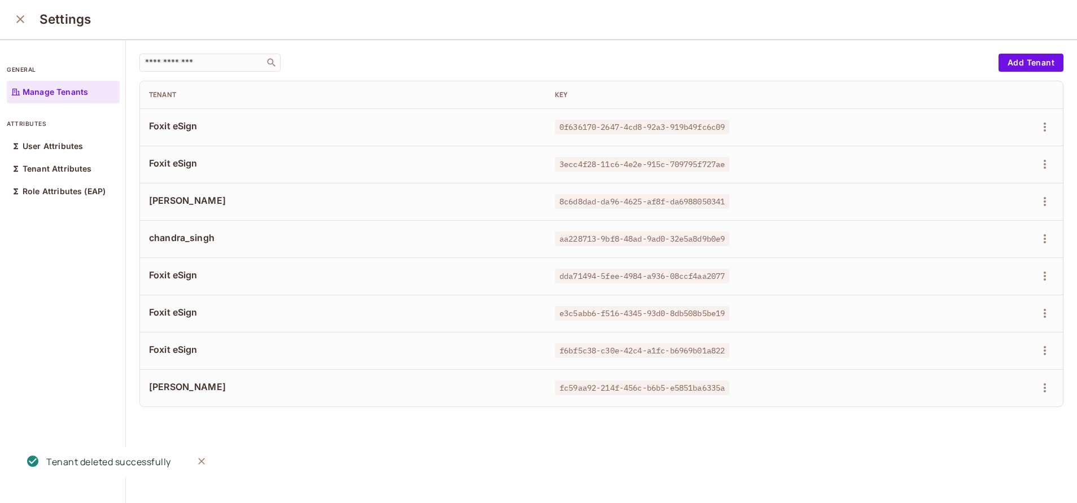
click at [20, 24] on icon "close" at bounding box center [21, 19] width 14 height 14
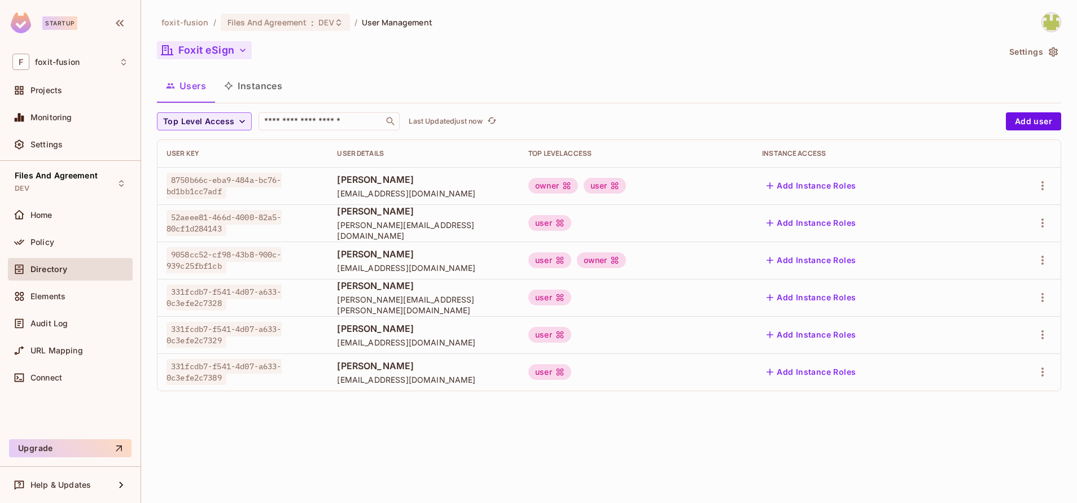
click at [204, 51] on button "Foxit eSign" at bounding box center [204, 50] width 95 height 18
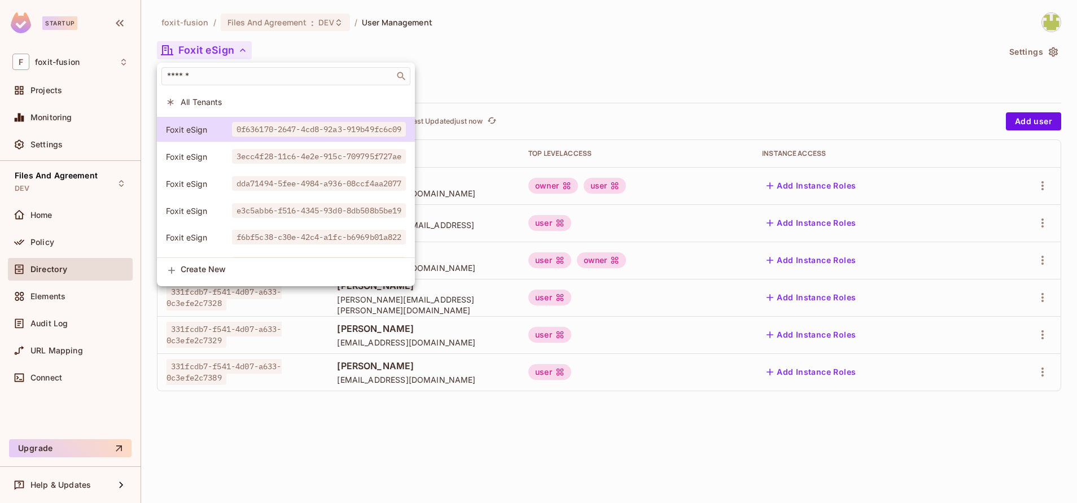
click at [523, 73] on div at bounding box center [538, 251] width 1077 height 503
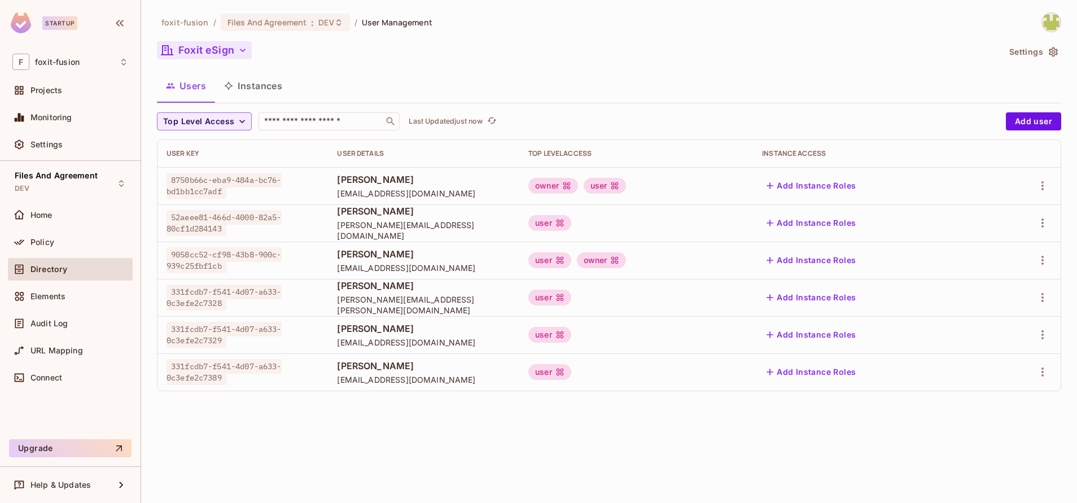
click at [214, 52] on button "Foxit eSign" at bounding box center [204, 50] width 95 height 18
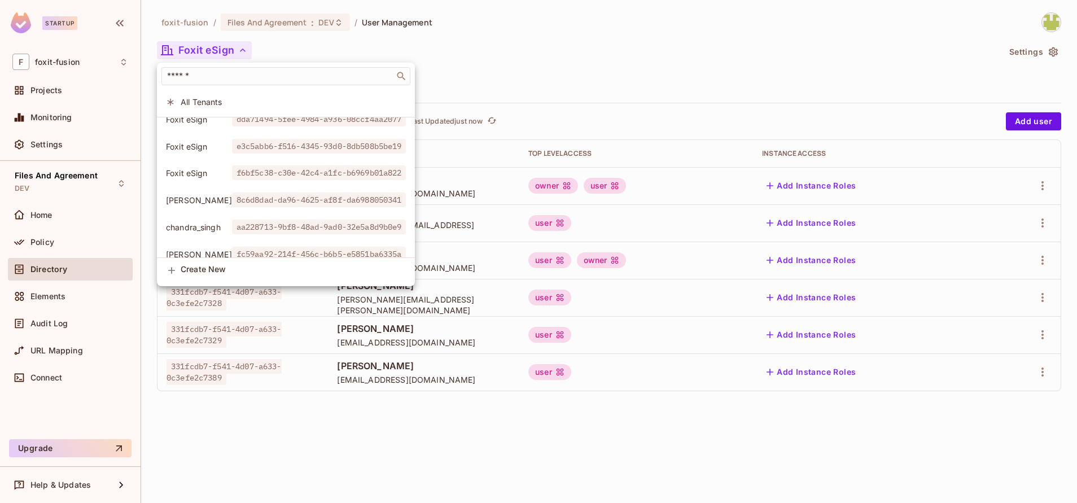
scroll to position [89, 0]
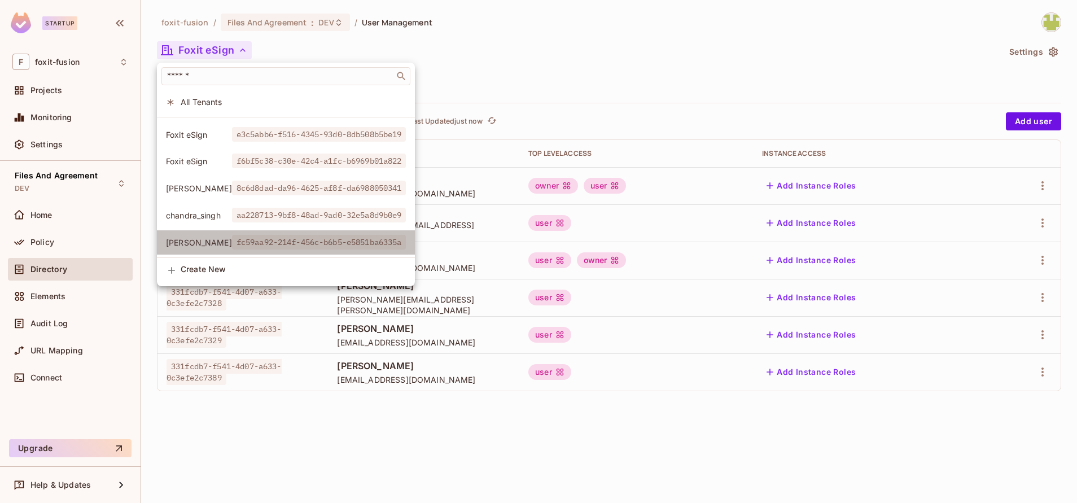
click at [286, 238] on li "[PERSON_NAME] fc59aa92-214f-456c-b6b5-e5851ba6335a" at bounding box center [286, 242] width 258 height 24
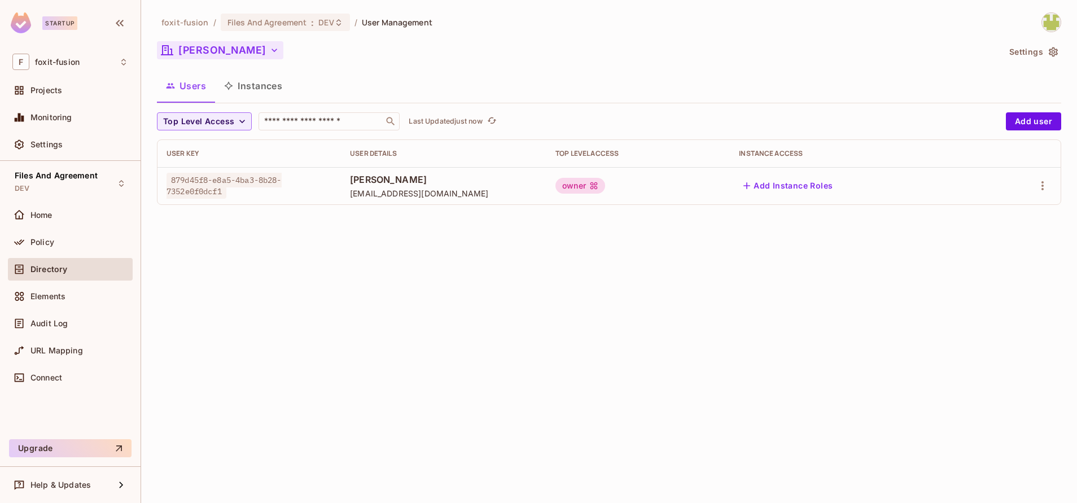
click at [208, 49] on button "[PERSON_NAME]" at bounding box center [220, 50] width 126 height 18
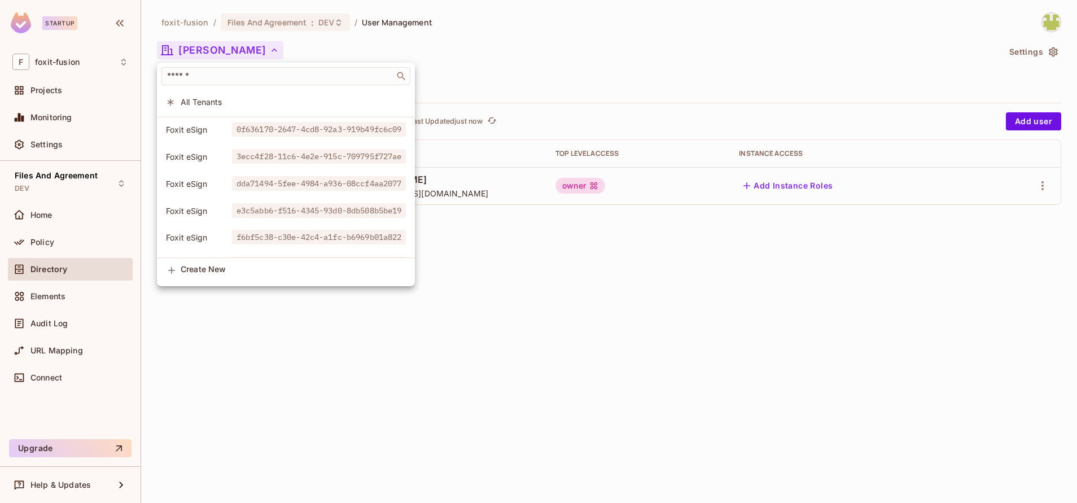
click at [313, 236] on span "f6bf5c38-c30e-42c4-a1fc-b6969b01a822" at bounding box center [319, 237] width 174 height 15
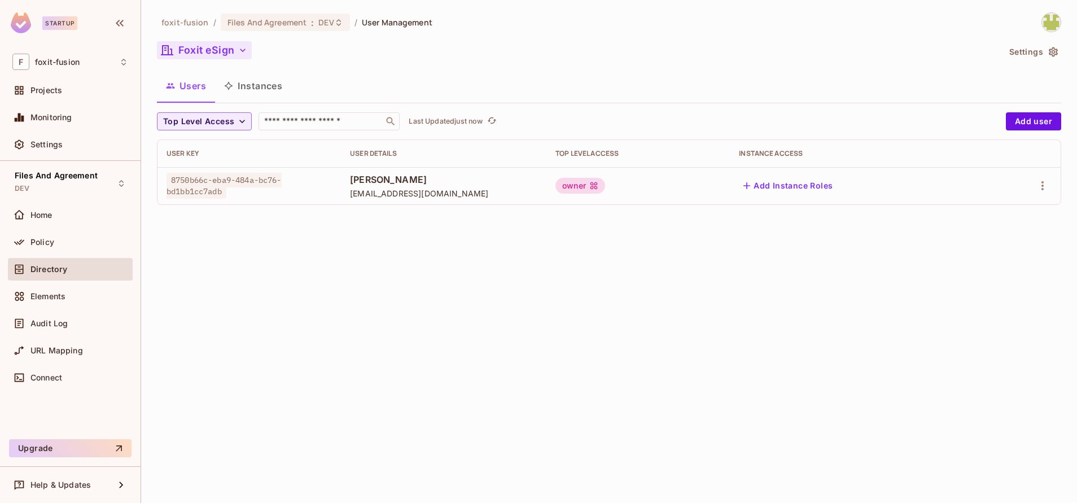
click at [207, 54] on button "Foxit eSign" at bounding box center [204, 50] width 95 height 18
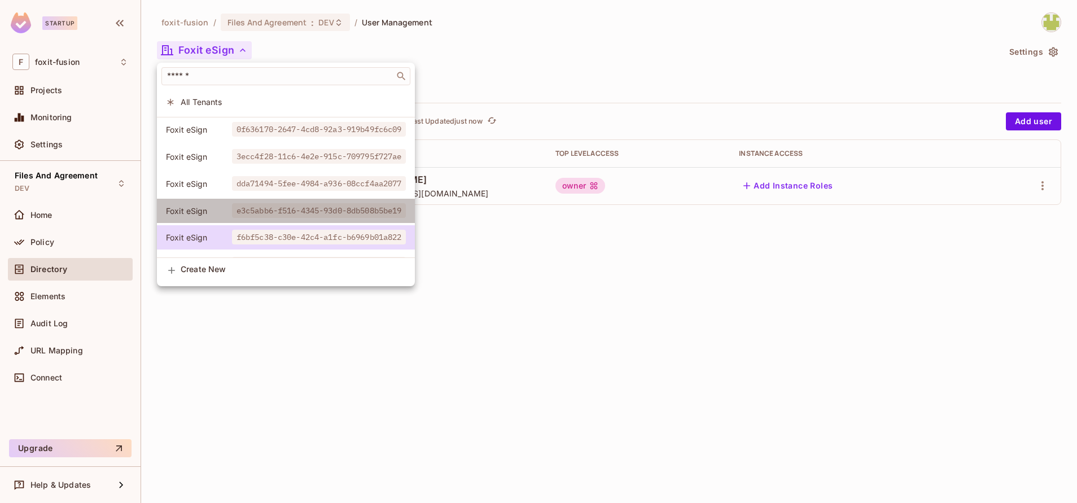
click at [320, 211] on span "e3c5abb6-f516-4345-93d0-8db508b5be19" at bounding box center [319, 210] width 174 height 15
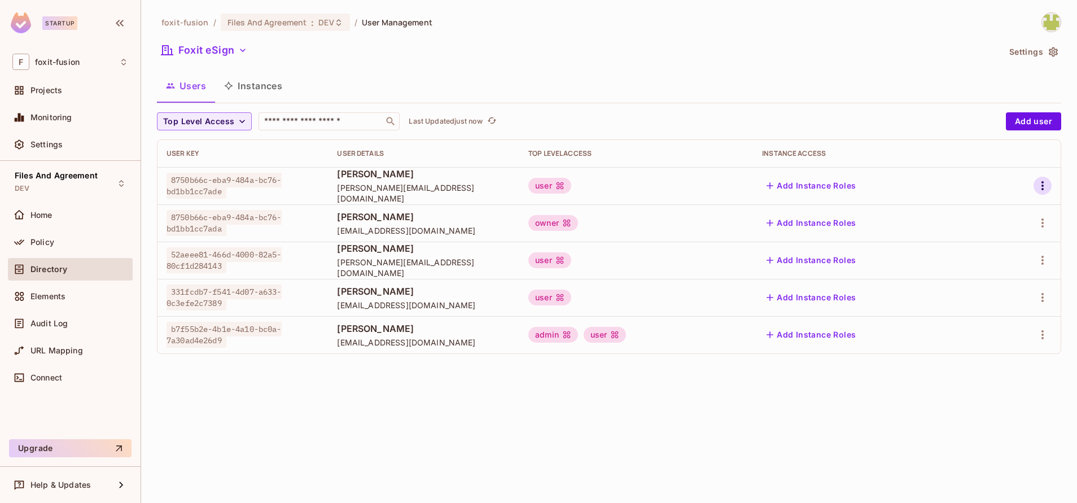
click at [1039, 187] on icon "button" at bounding box center [1042, 186] width 14 height 14
click at [972, 257] on span "Delete User" at bounding box center [997, 261] width 51 height 18
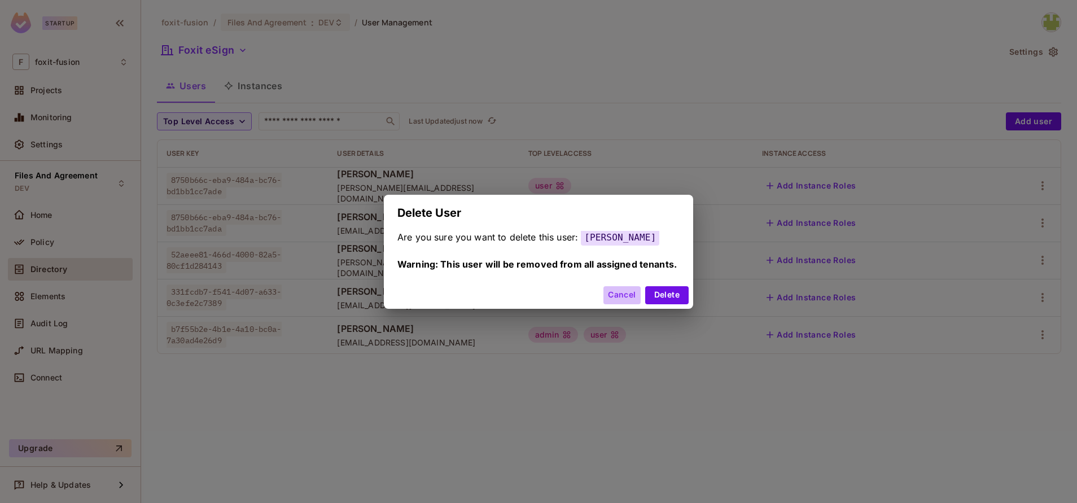
click at [627, 292] on button "Cancel" at bounding box center [621, 295] width 37 height 18
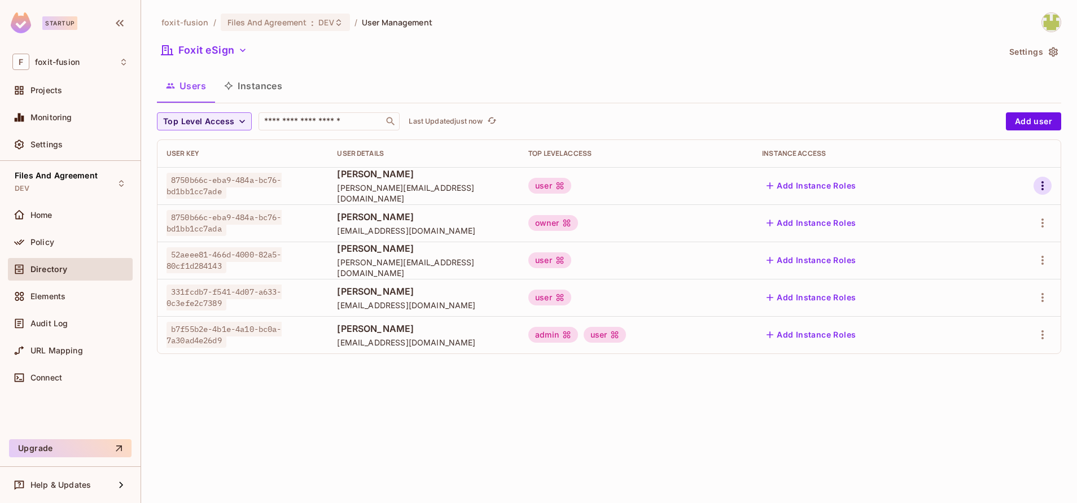
click at [1039, 189] on icon "button" at bounding box center [1042, 186] width 14 height 14
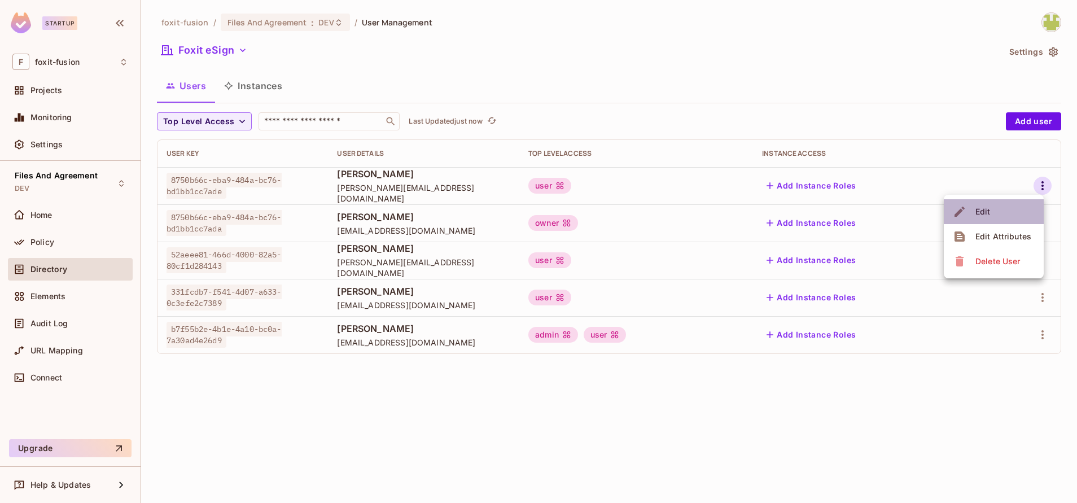
click at [1004, 221] on li "Edit" at bounding box center [994, 211] width 100 height 25
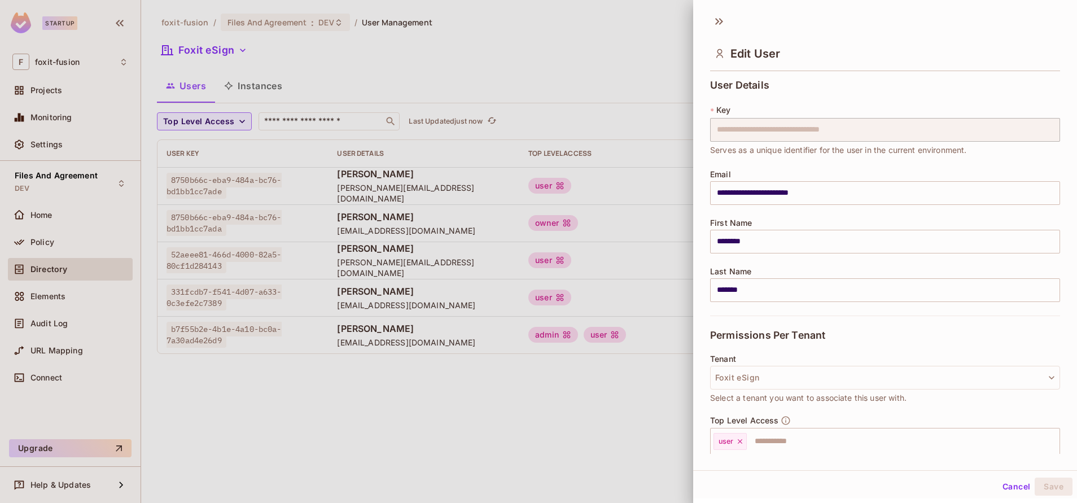
scroll to position [107, 0]
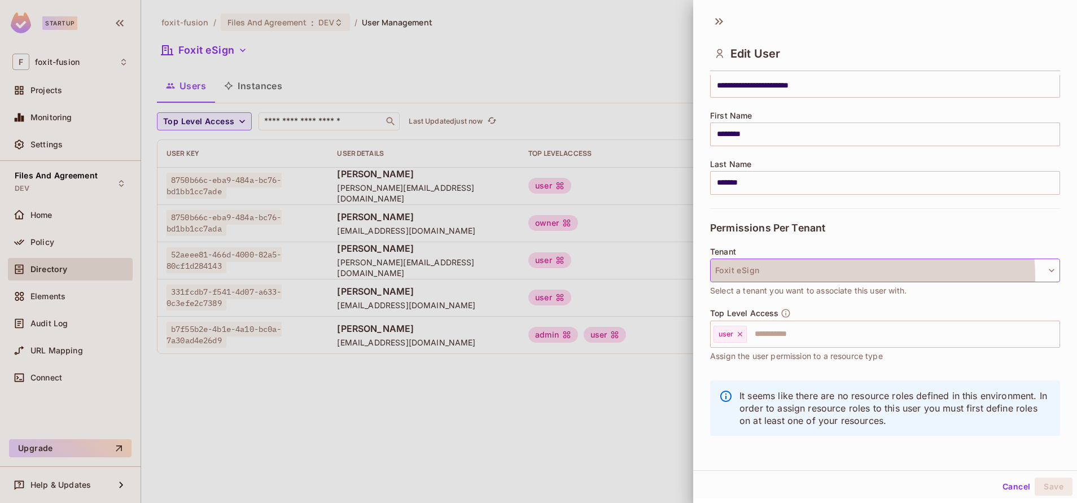
click at [818, 278] on button "Foxit eSign" at bounding box center [885, 270] width 350 height 24
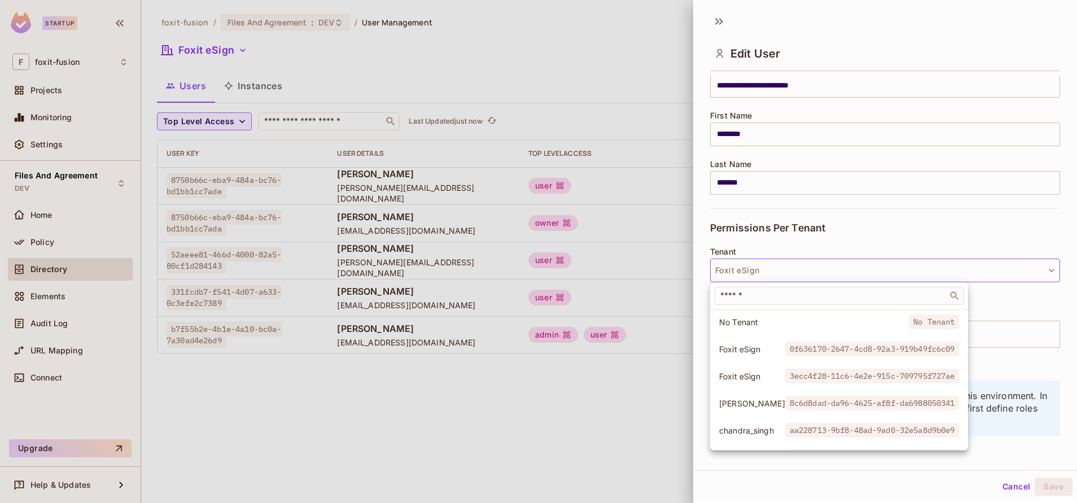
click at [1022, 440] on div at bounding box center [538, 251] width 1077 height 503
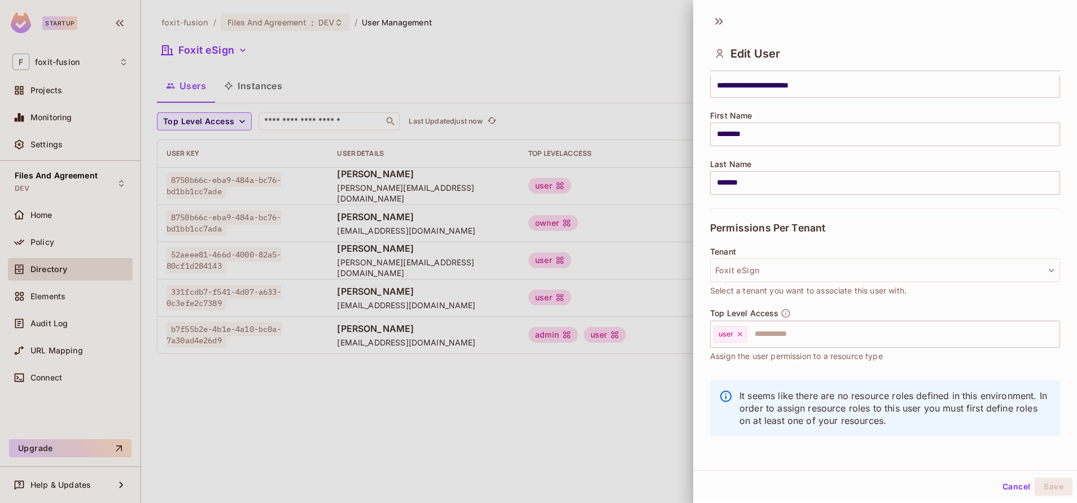
scroll to position [2, 0]
click at [1002, 489] on button "Cancel" at bounding box center [1016, 485] width 37 height 18
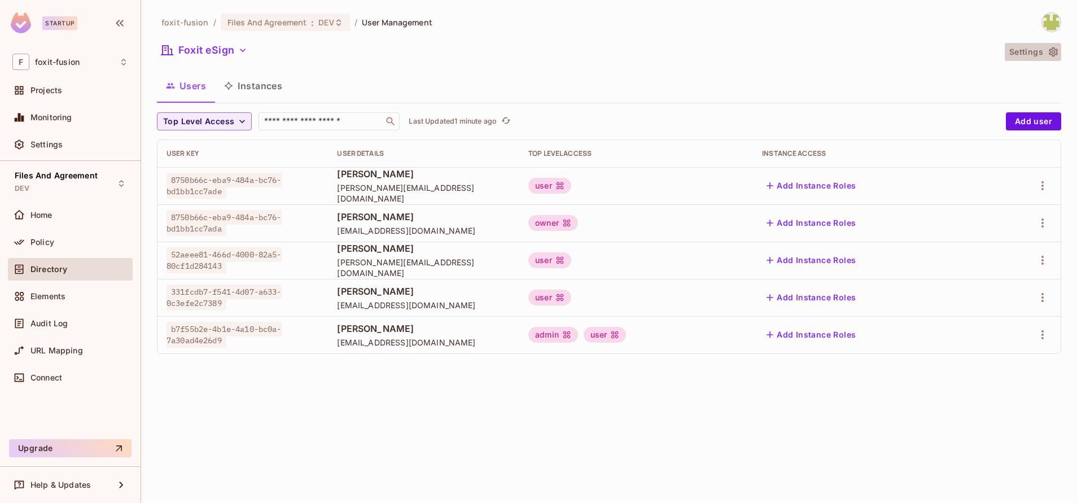
click at [1034, 45] on button "Settings" at bounding box center [1032, 52] width 56 height 18
